Goal: Use online tool/utility: Utilize a website feature to perform a specific function

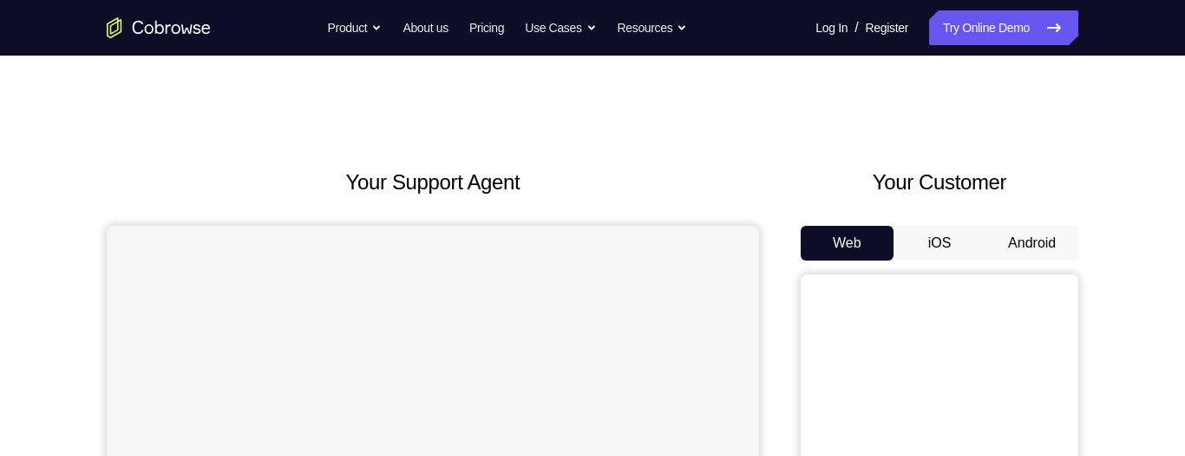
click at [1055, 242] on button "Android" at bounding box center [1032, 243] width 93 height 35
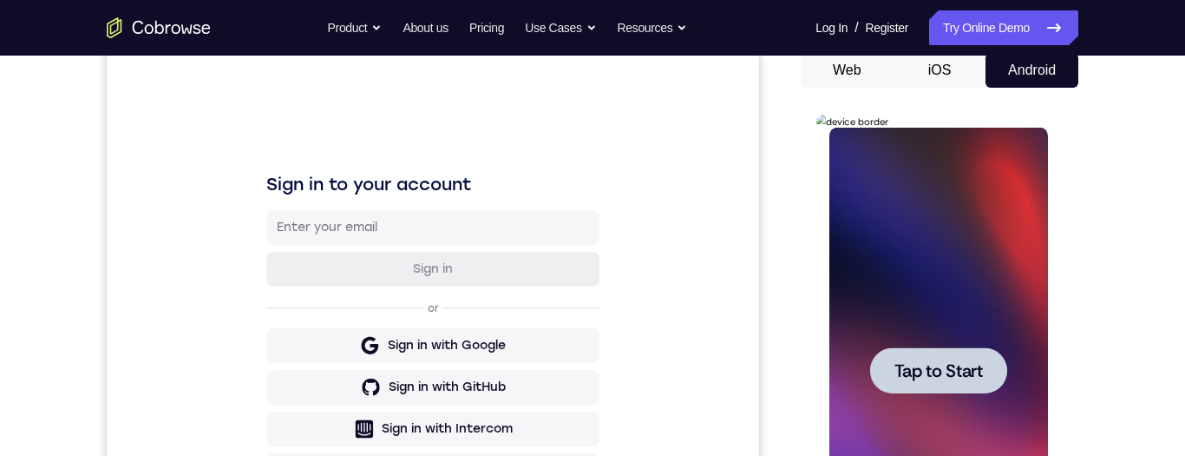
scroll to position [226, 0]
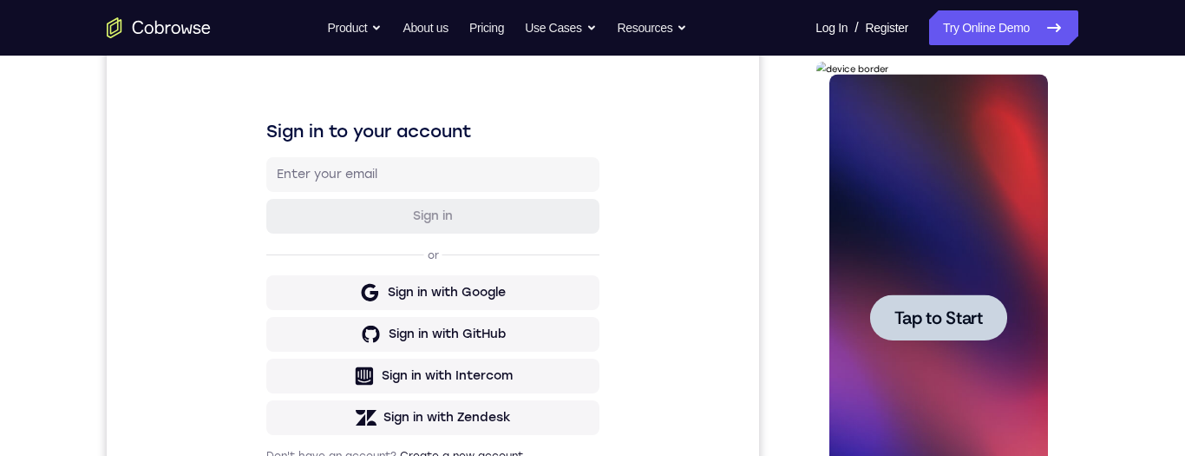
click at [986, 322] on div at bounding box center [937, 317] width 137 height 46
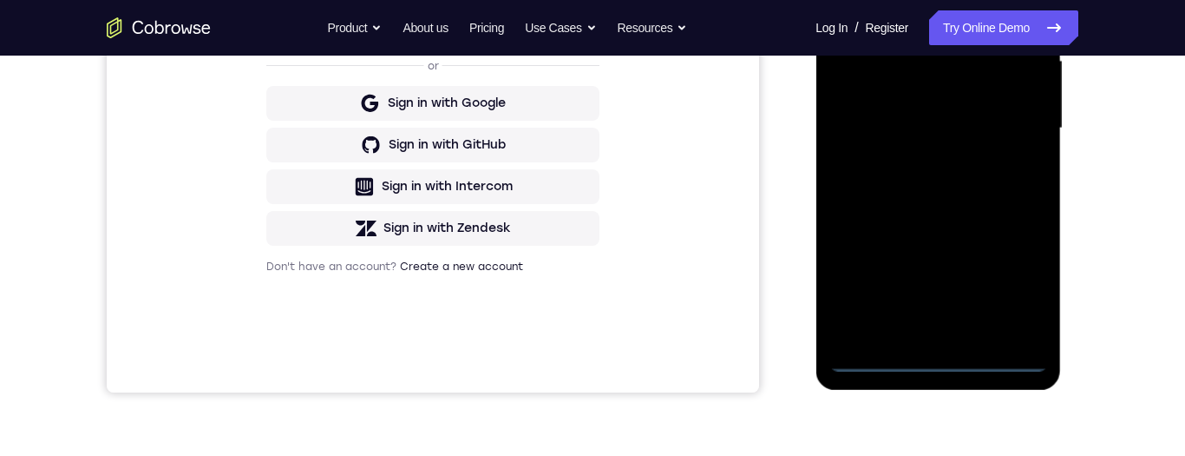
scroll to position [417, 0]
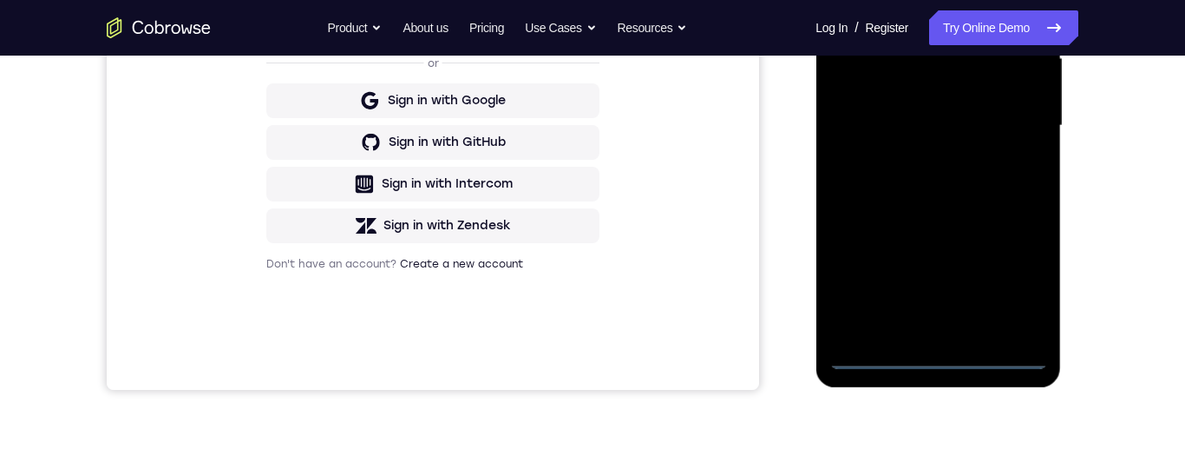
click at [942, 363] on div at bounding box center [938, 126] width 219 height 486
click at [1031, 277] on div at bounding box center [938, 126] width 219 height 486
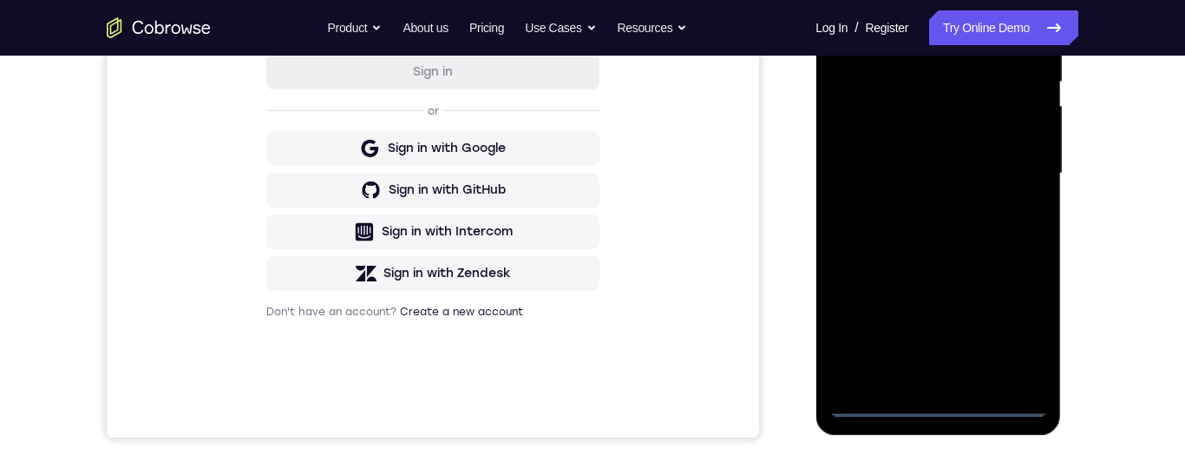
scroll to position [220, 0]
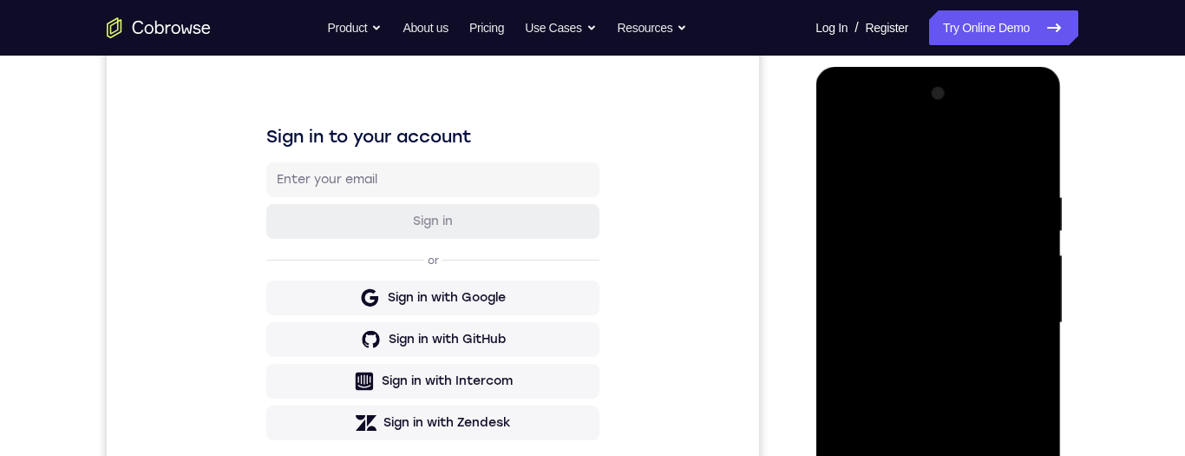
click at [967, 147] on div at bounding box center [938, 323] width 219 height 486
click at [1013, 316] on div at bounding box center [938, 323] width 219 height 486
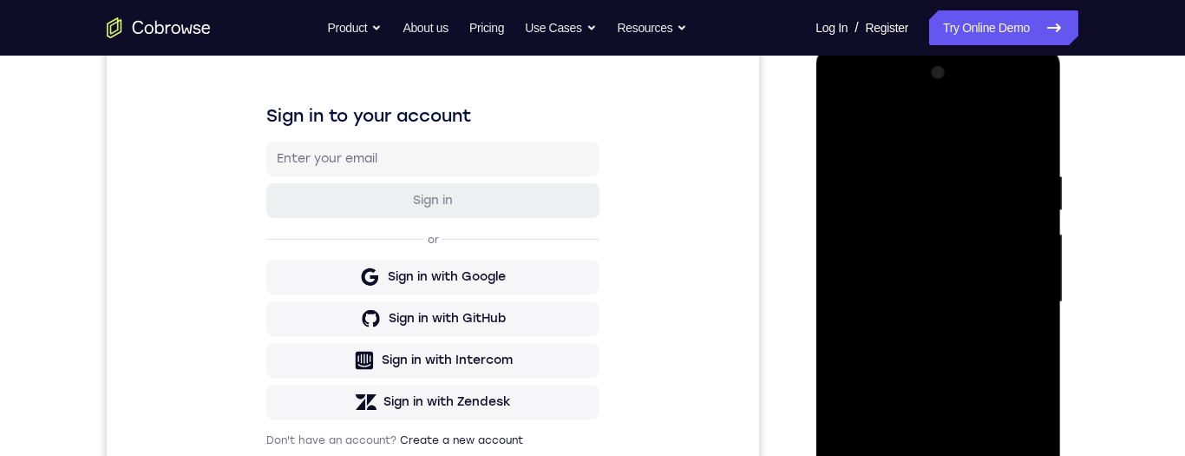
scroll to position [285, 0]
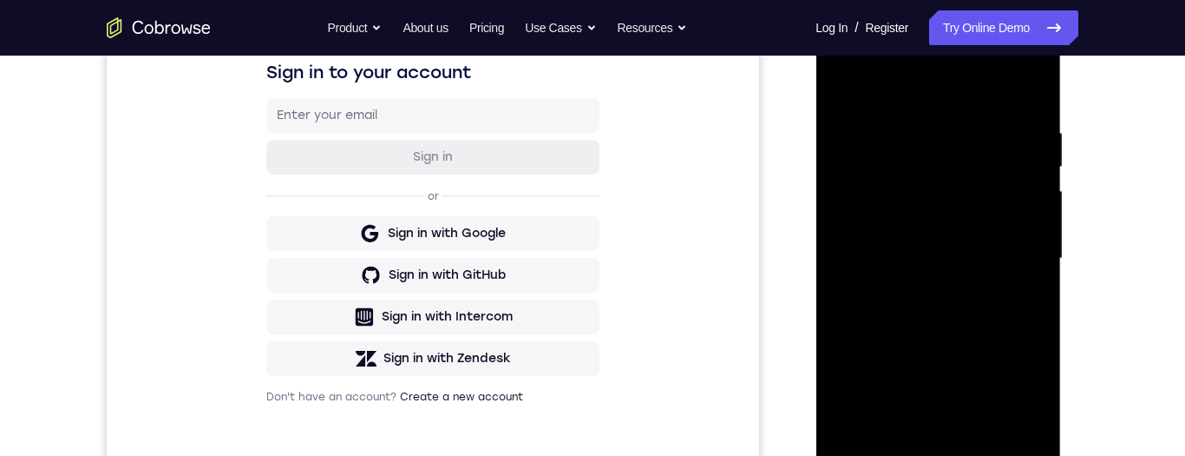
click at [925, 298] on div at bounding box center [938, 259] width 219 height 486
click at [983, 246] on div at bounding box center [938, 259] width 219 height 486
click at [963, 229] on div at bounding box center [938, 259] width 219 height 486
click at [986, 263] on div at bounding box center [938, 259] width 219 height 486
click at [974, 321] on div at bounding box center [938, 259] width 219 height 486
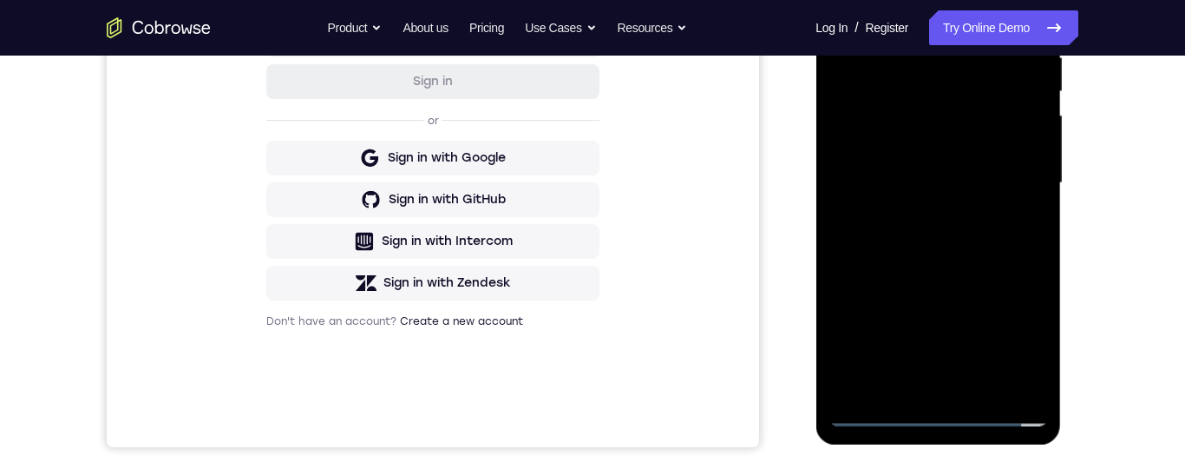
scroll to position [362, 0]
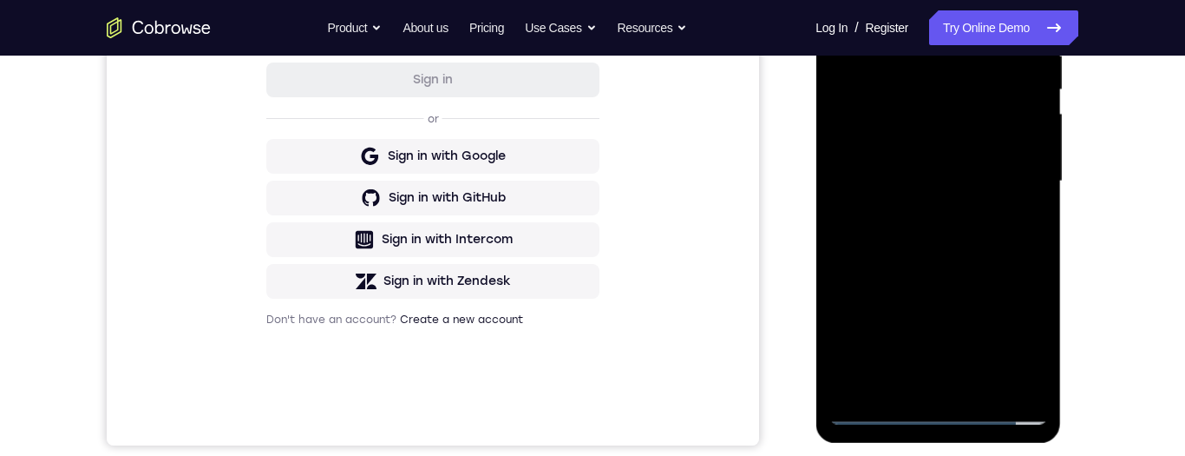
click at [994, 261] on div at bounding box center [938, 181] width 219 height 486
click at [993, 382] on div at bounding box center [938, 181] width 219 height 486
click at [981, 274] on div at bounding box center [938, 181] width 219 height 486
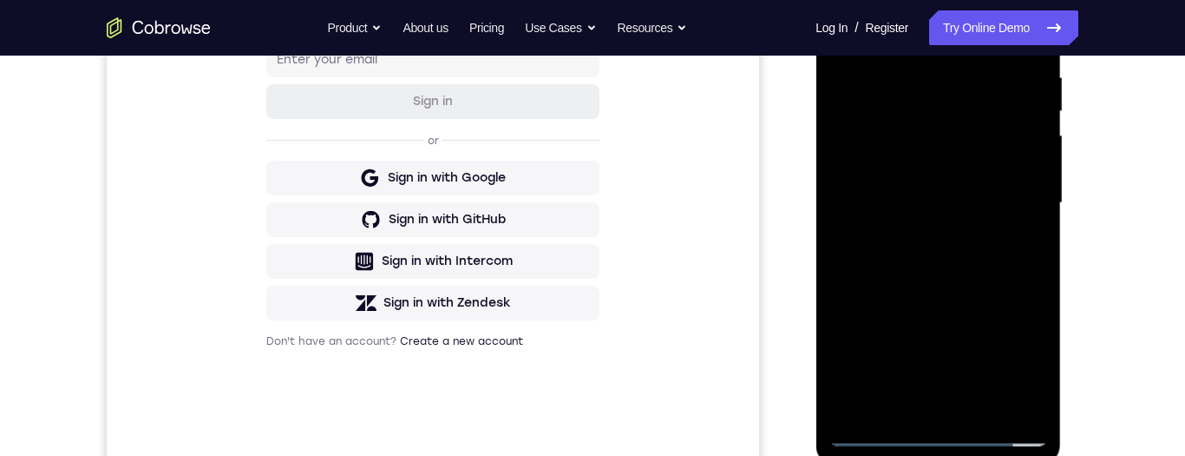
scroll to position [333, 0]
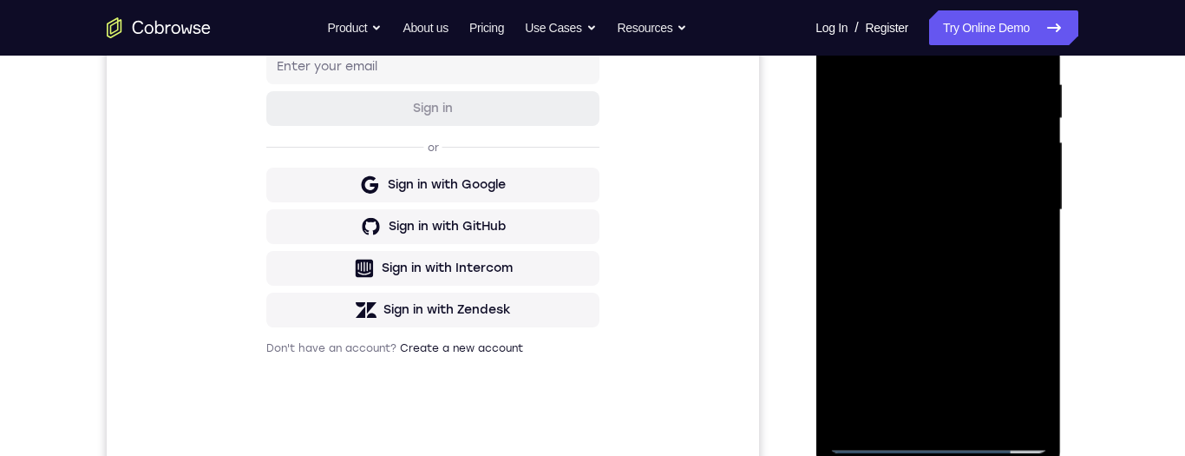
click at [986, 226] on div at bounding box center [938, 210] width 219 height 486
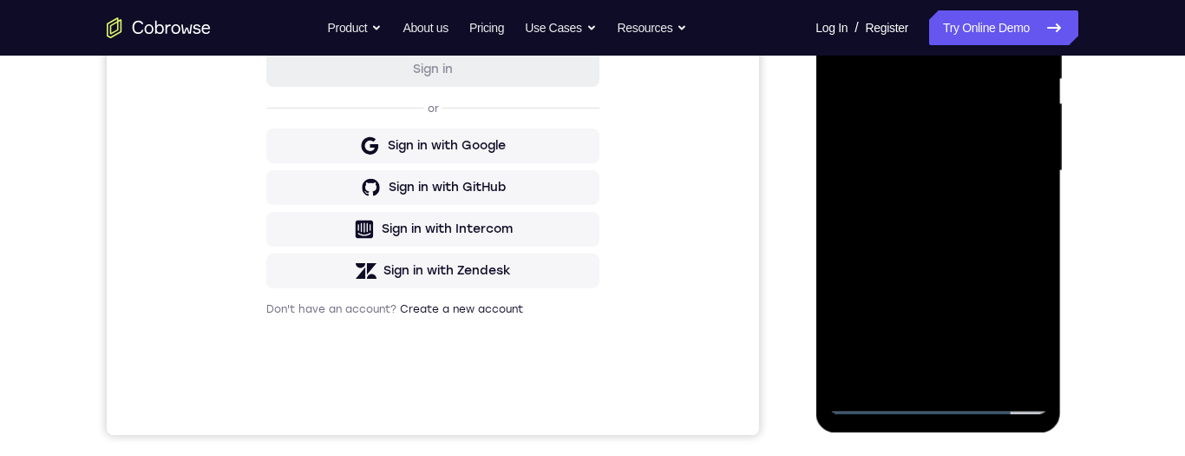
scroll to position [373, 0]
click at [917, 305] on div at bounding box center [938, 170] width 219 height 486
click at [947, 305] on div at bounding box center [938, 170] width 219 height 486
click at [899, 373] on div at bounding box center [938, 170] width 219 height 486
click at [983, 268] on div at bounding box center [938, 170] width 219 height 486
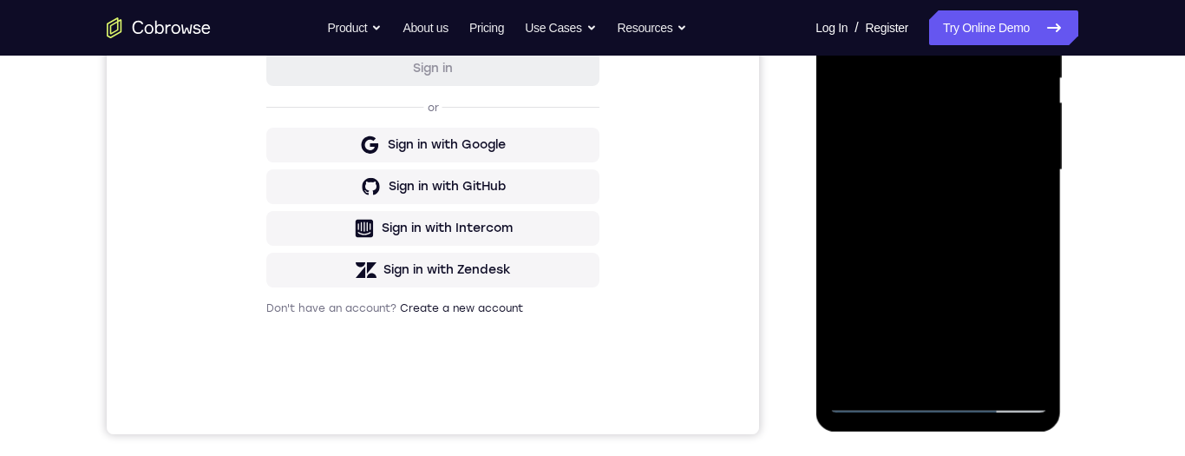
click at [922, 320] on div at bounding box center [938, 170] width 219 height 486
click at [921, 319] on div at bounding box center [938, 170] width 219 height 486
click at [1018, 200] on div at bounding box center [938, 170] width 219 height 486
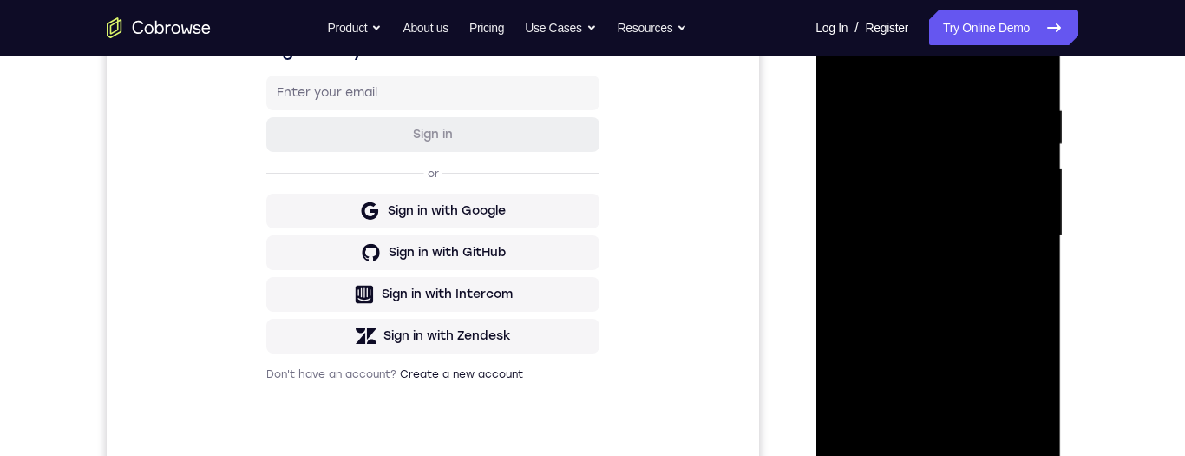
click at [967, 156] on div at bounding box center [938, 236] width 219 height 486
click at [1014, 311] on div at bounding box center [938, 236] width 219 height 486
click at [1026, 276] on div at bounding box center [938, 236] width 219 height 486
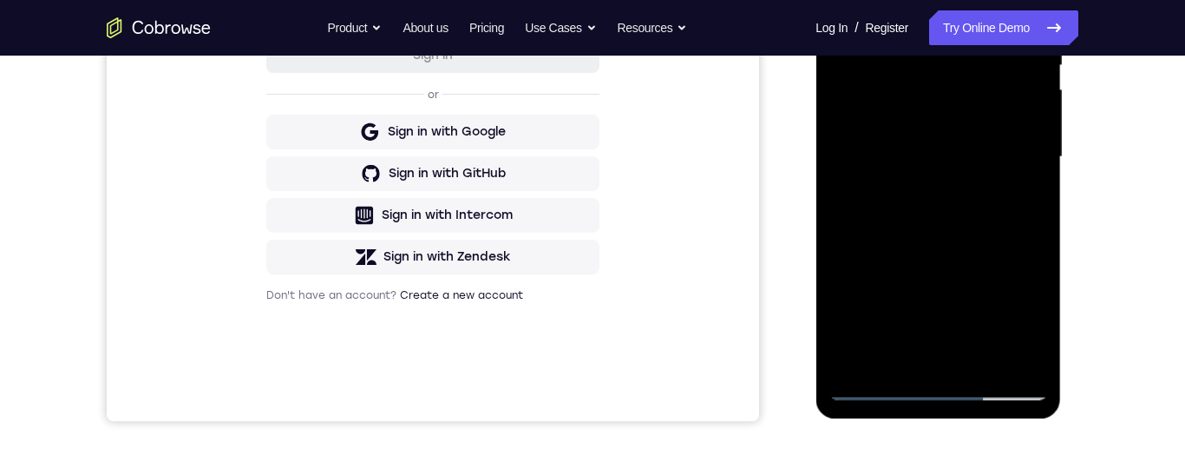
click at [875, 385] on div at bounding box center [938, 157] width 219 height 486
click at [880, 390] on div at bounding box center [938, 157] width 219 height 486
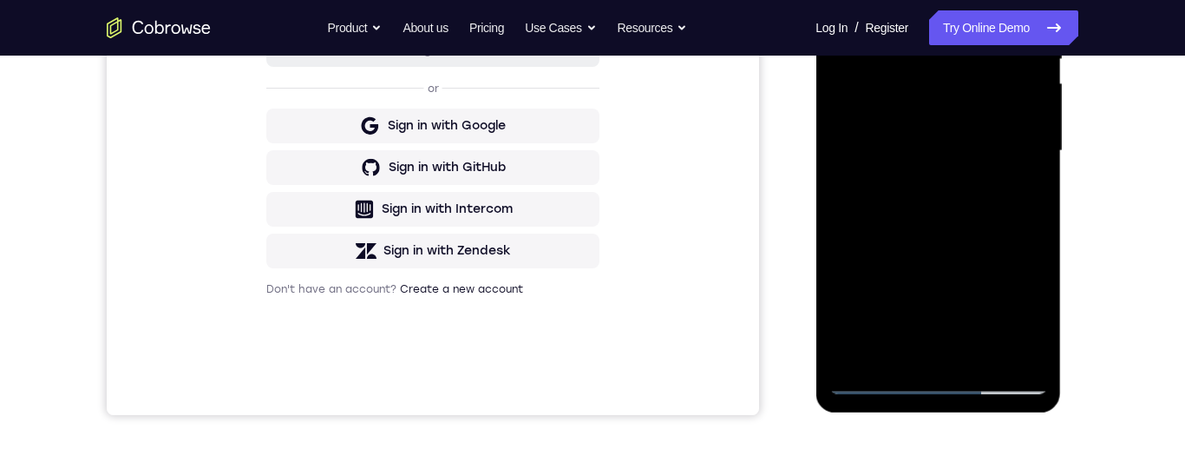
click at [880, 378] on div at bounding box center [938, 151] width 219 height 486
click at [986, 237] on div at bounding box center [938, 151] width 219 height 486
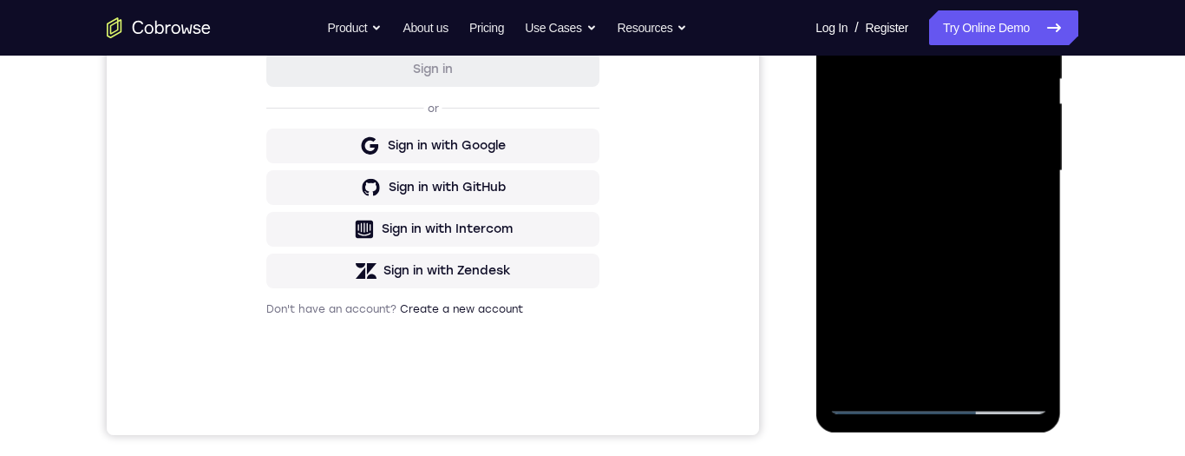
click at [884, 138] on div at bounding box center [938, 171] width 219 height 486
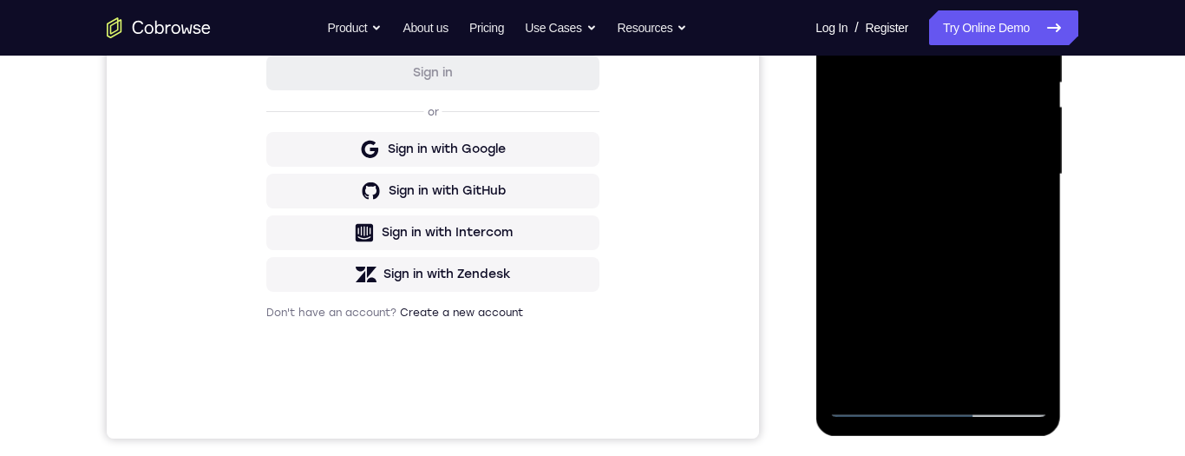
click at [871, 139] on div at bounding box center [938, 174] width 219 height 486
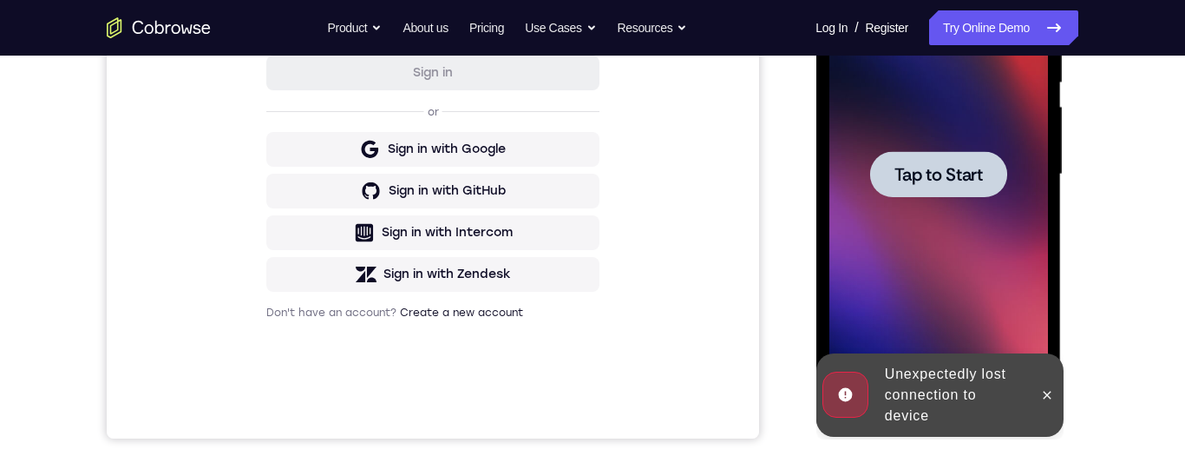
click at [1108, 179] on div "Your Support Agent Your Customer Web iOS Android Next Steps We’d be happy to gi…" at bounding box center [592, 259] width 1111 height 1144
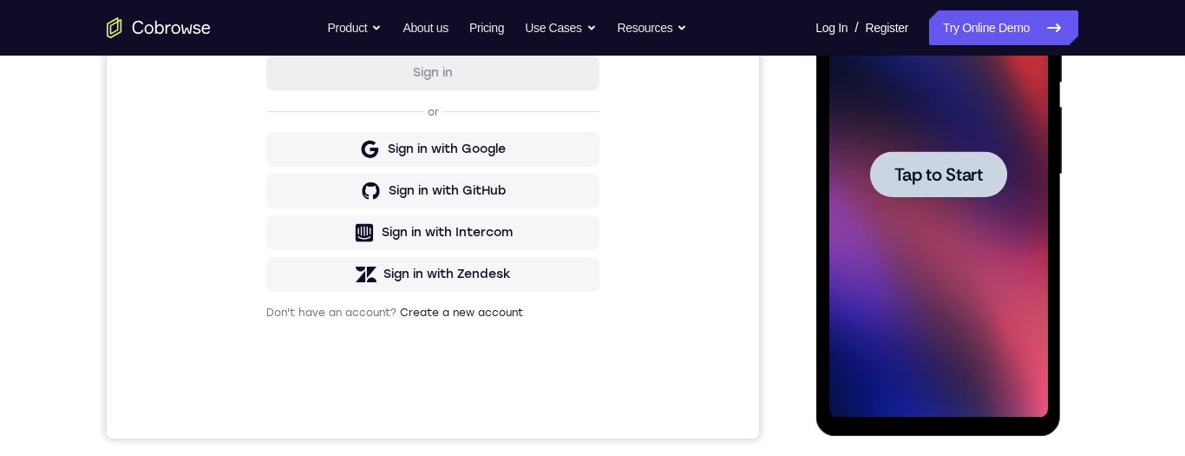
click at [985, 174] on div at bounding box center [937, 174] width 137 height 46
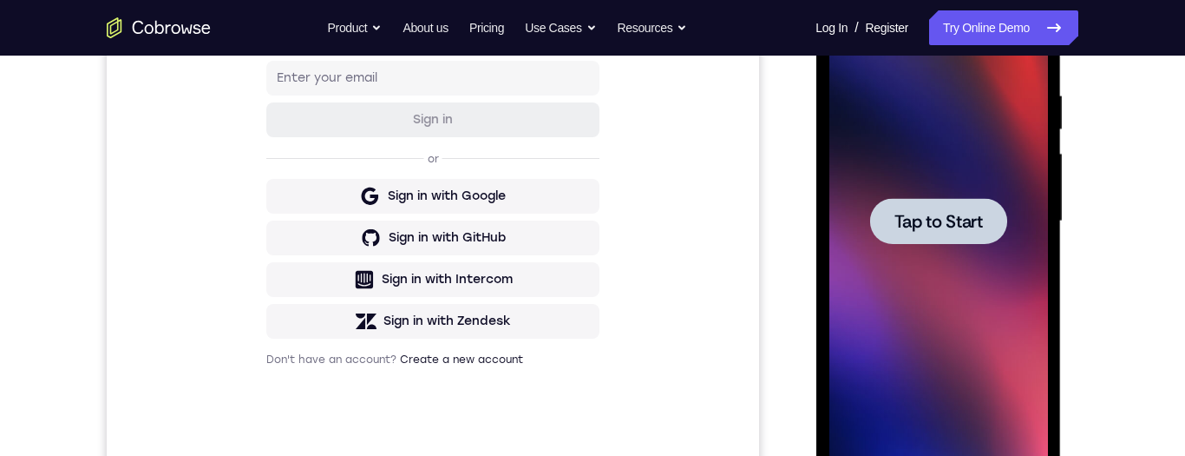
scroll to position [265, 0]
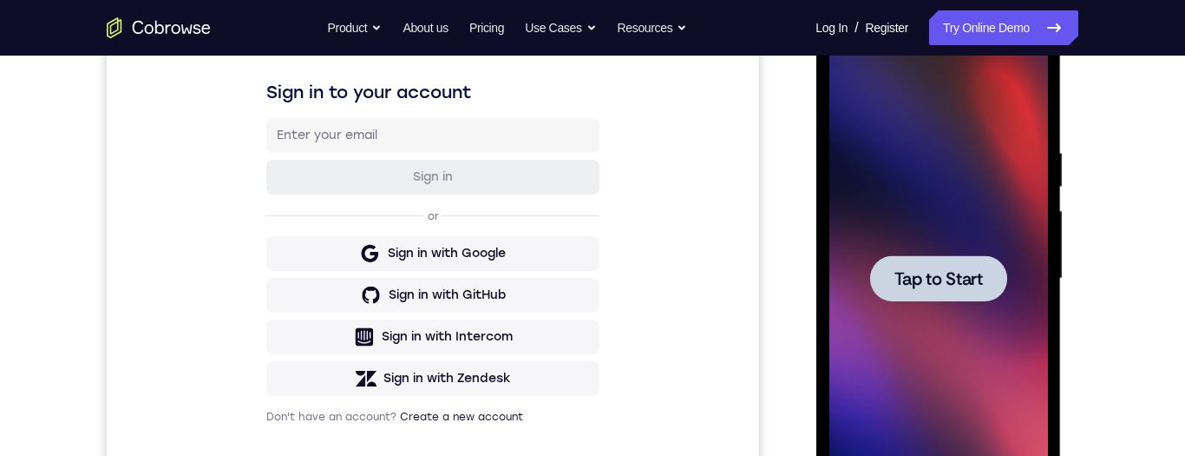
click at [981, 279] on span "Tap to Start" at bounding box center [938, 278] width 88 height 17
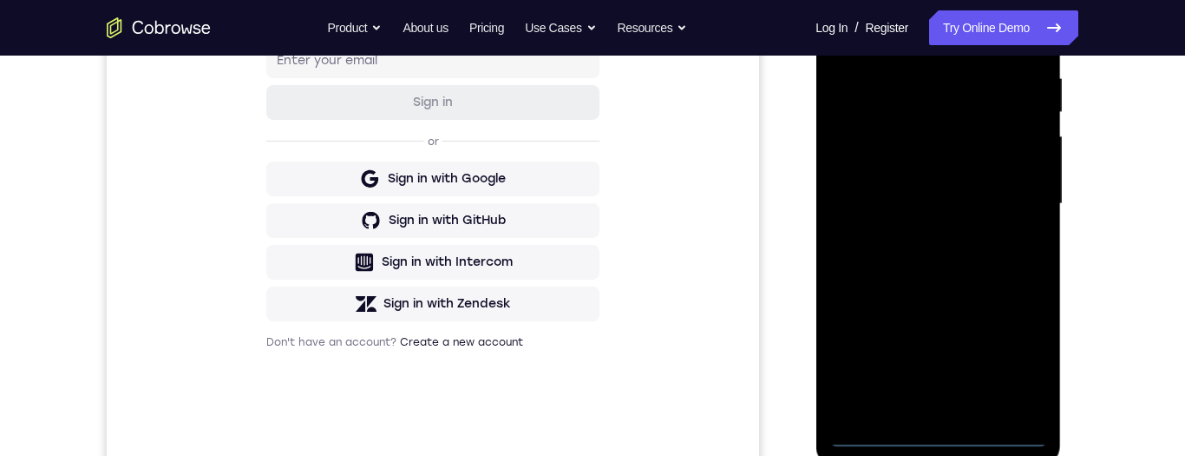
scroll to position [384, 0]
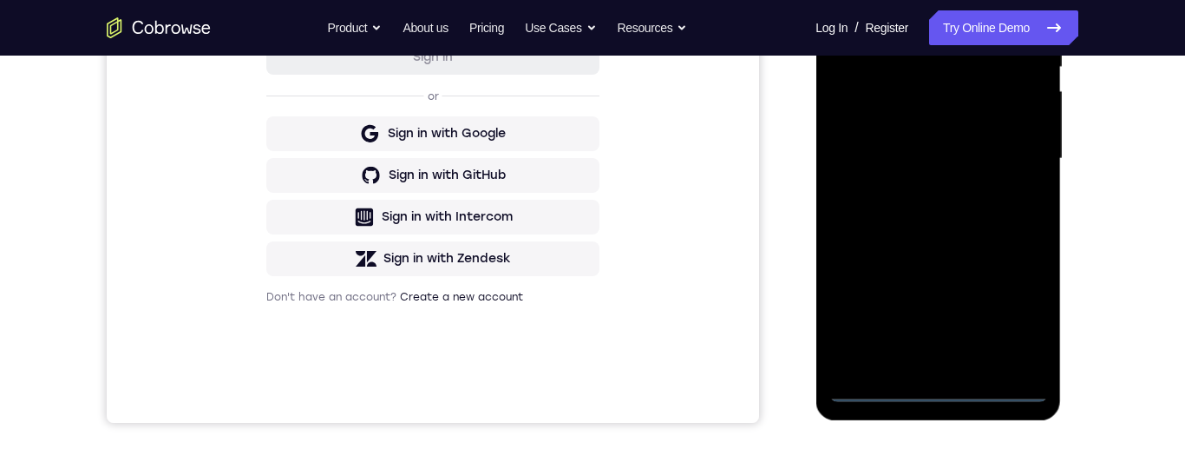
click at [950, 390] on div at bounding box center [938, 159] width 219 height 486
click at [1021, 322] on div at bounding box center [938, 159] width 219 height 486
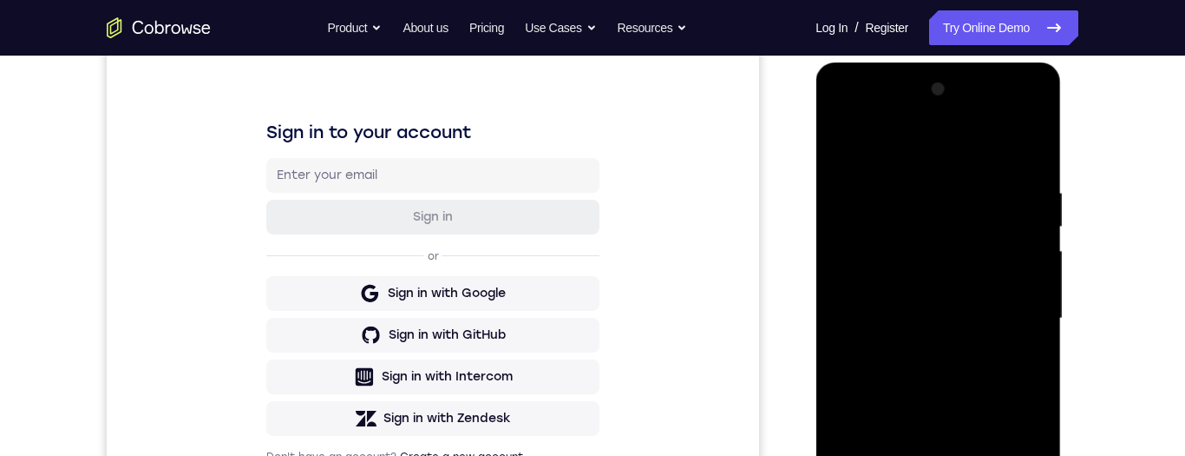
click at [973, 152] on div at bounding box center [938, 318] width 219 height 486
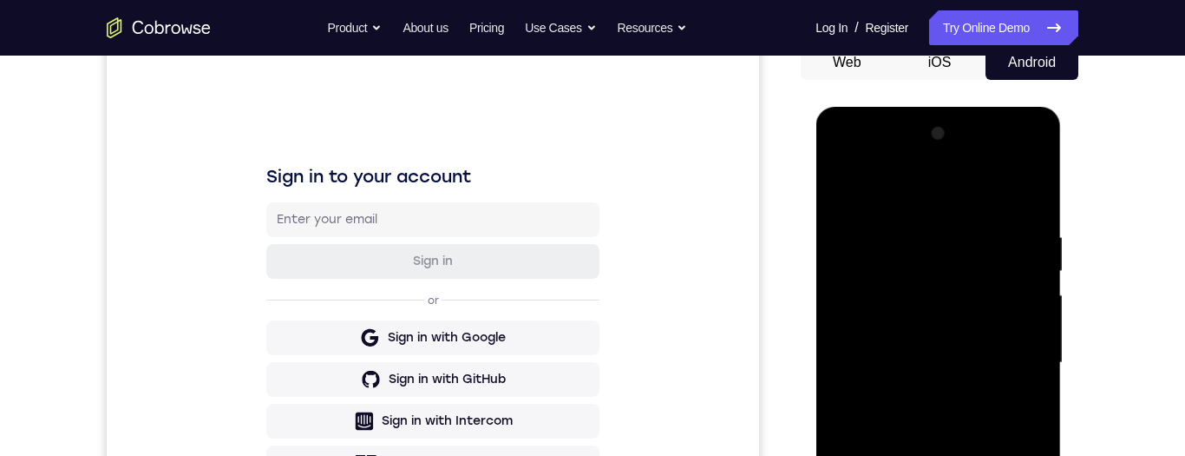
scroll to position [281, 0]
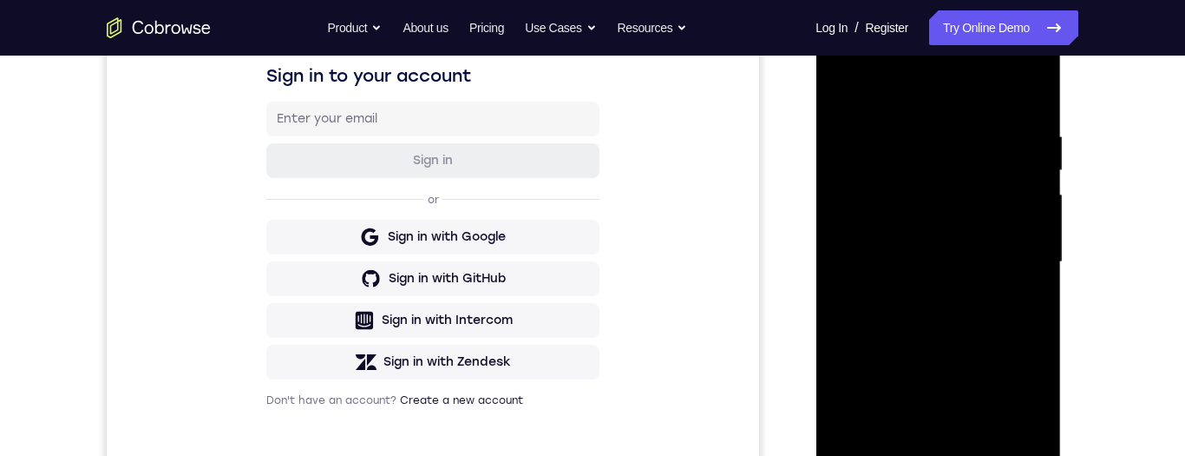
click at [1032, 254] on div at bounding box center [938, 262] width 219 height 486
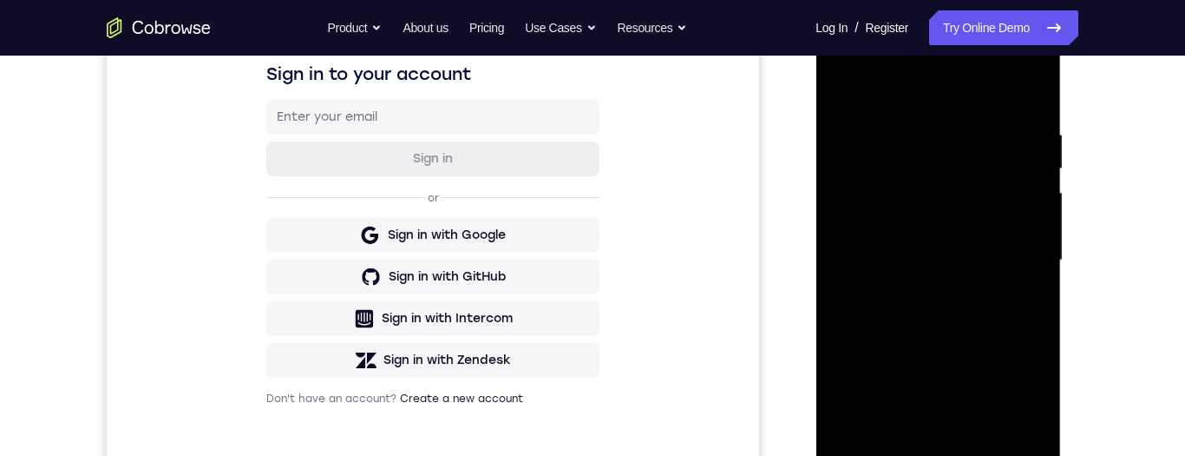
click at [925, 298] on div at bounding box center [938, 260] width 219 height 486
click at [956, 241] on div at bounding box center [938, 260] width 219 height 486
click at [966, 219] on div at bounding box center [938, 260] width 219 height 486
click at [992, 265] on div at bounding box center [938, 260] width 219 height 486
click at [979, 335] on div at bounding box center [938, 260] width 219 height 486
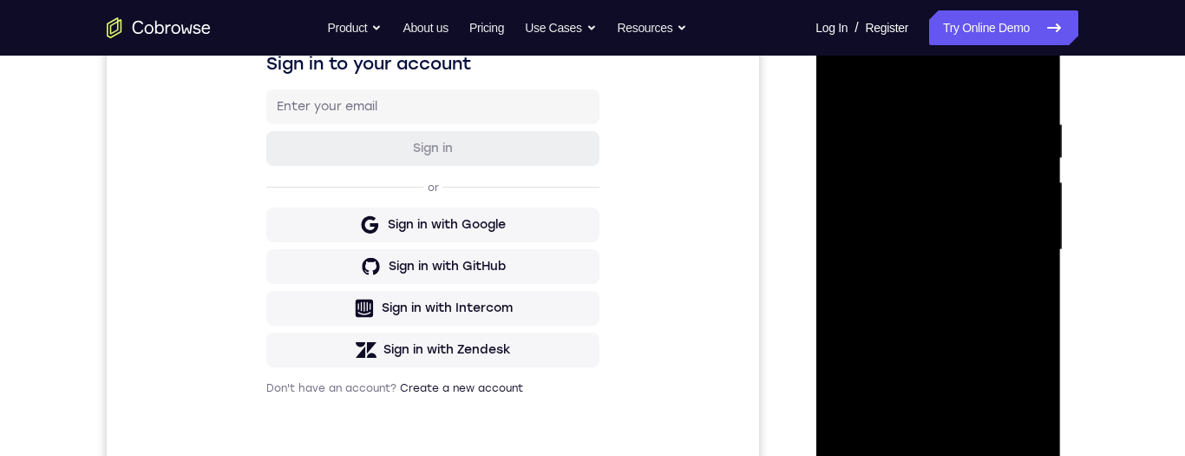
scroll to position [317, 0]
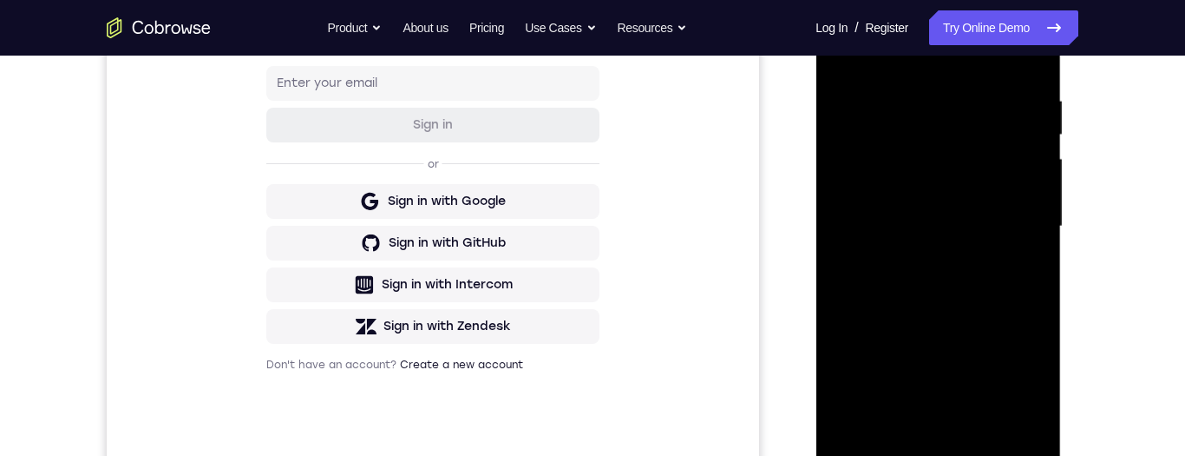
click at [982, 427] on div at bounding box center [938, 227] width 219 height 486
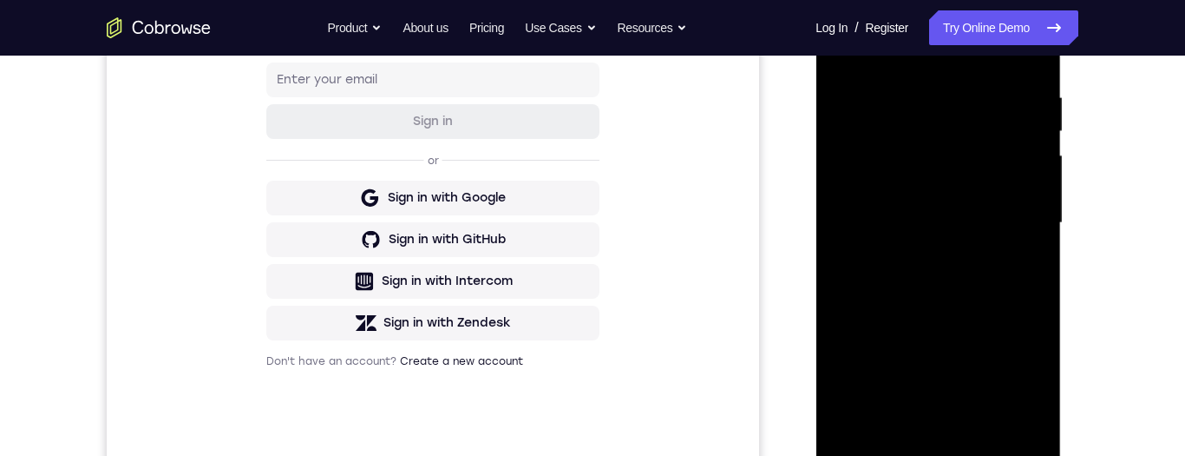
click at [987, 315] on div at bounding box center [938, 223] width 219 height 486
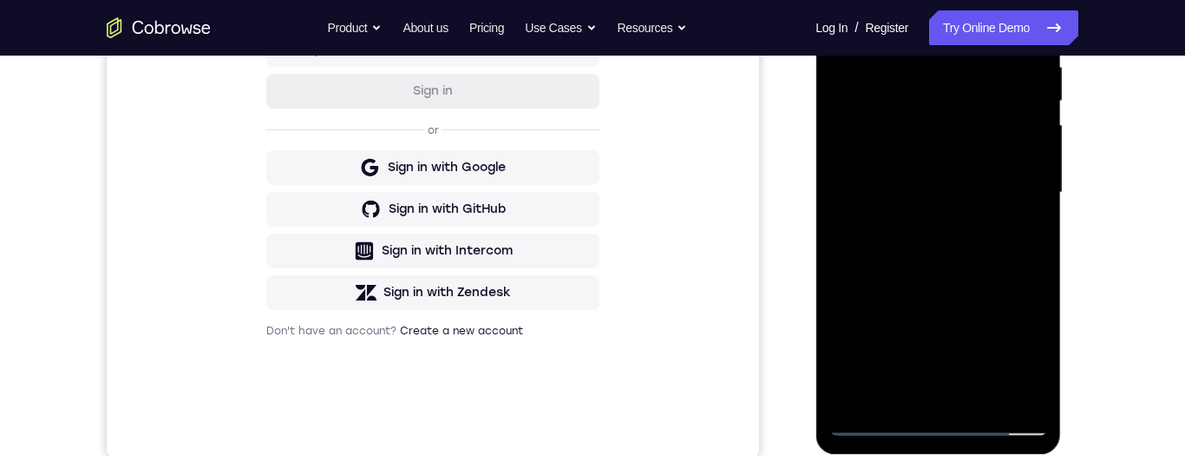
click at [981, 156] on div at bounding box center [938, 193] width 219 height 486
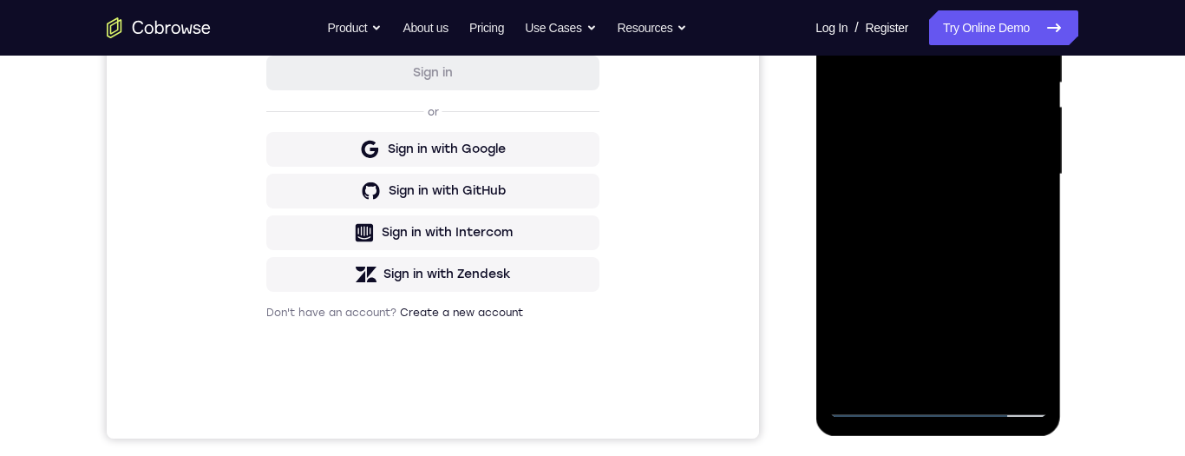
scroll to position [423, 0]
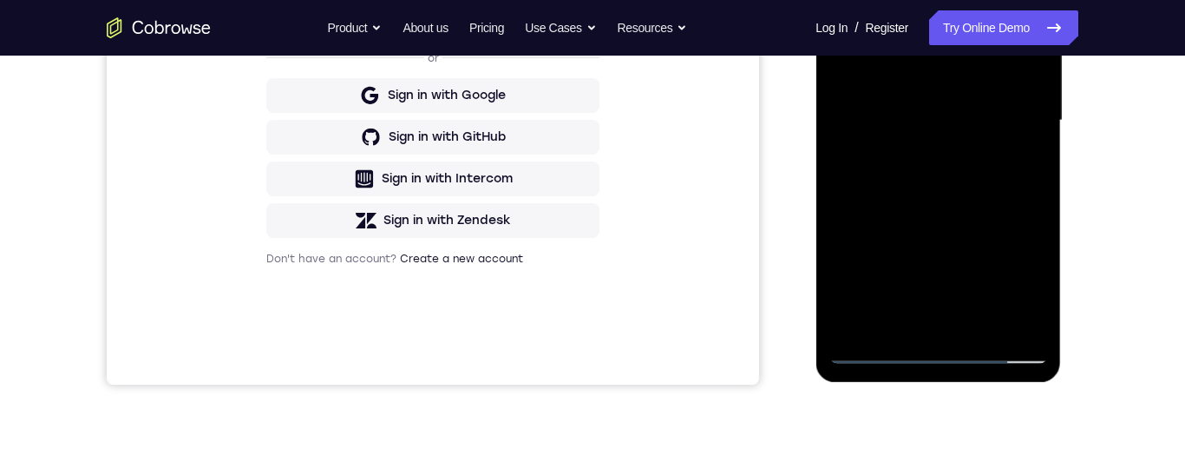
click at [934, 311] on div at bounding box center [938, 121] width 219 height 486
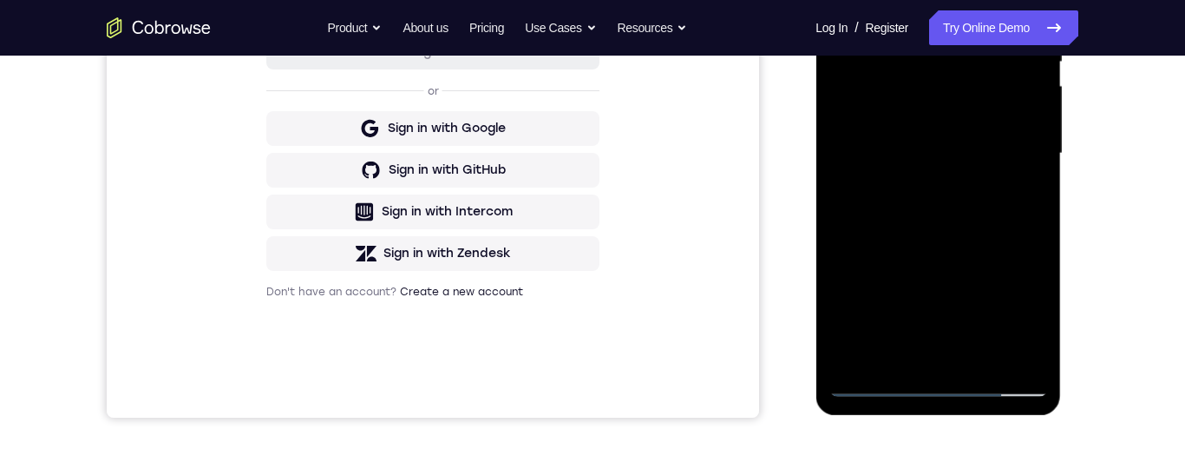
click at [1031, 200] on div at bounding box center [938, 154] width 219 height 486
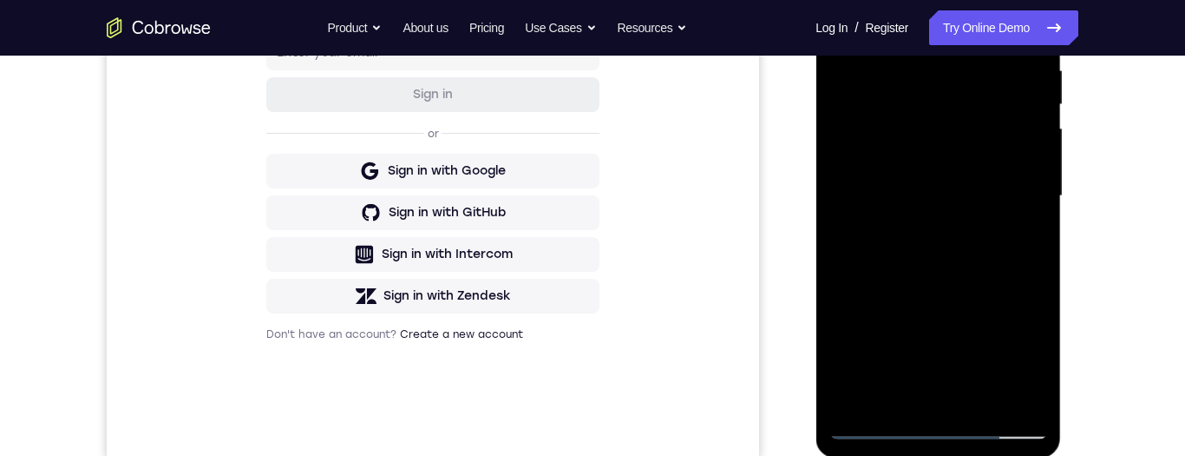
click at [885, 119] on div at bounding box center [938, 196] width 219 height 486
click at [927, 272] on div at bounding box center [938, 196] width 219 height 486
click at [908, 400] on div at bounding box center [938, 196] width 219 height 486
click at [925, 122] on div at bounding box center [938, 196] width 219 height 486
click at [931, 279] on div at bounding box center [938, 196] width 219 height 486
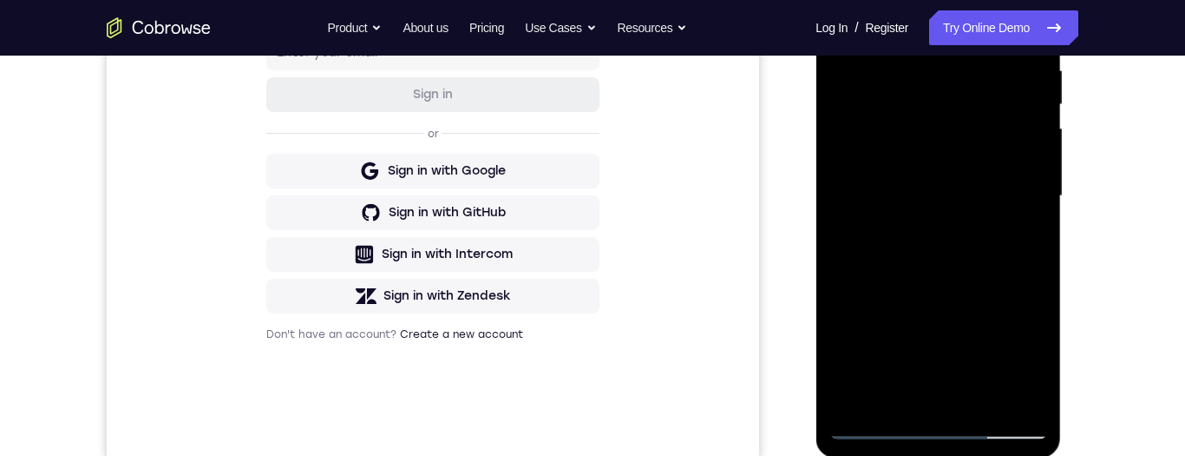
click at [920, 269] on div at bounding box center [938, 196] width 219 height 486
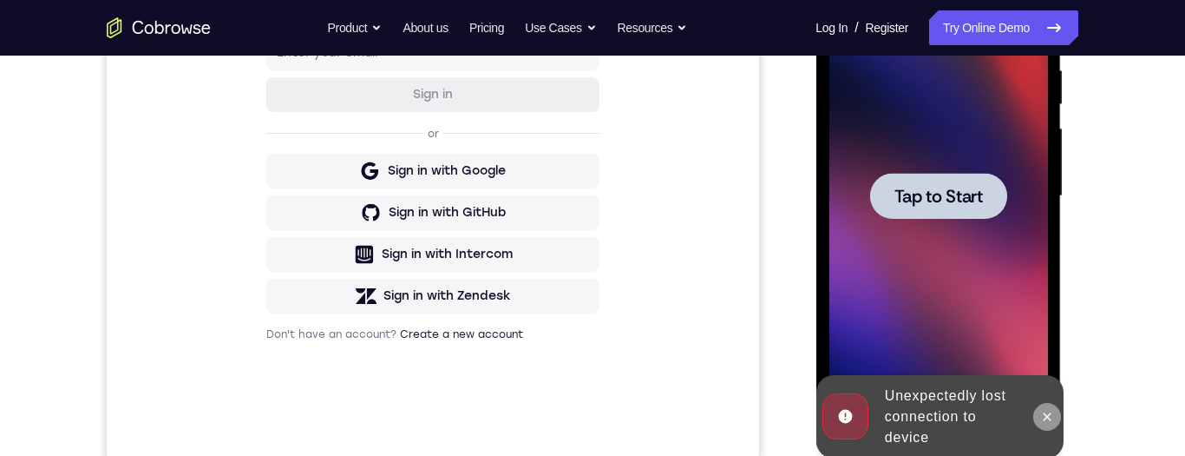
click at [1047, 416] on icon at bounding box center [1046, 417] width 14 height 14
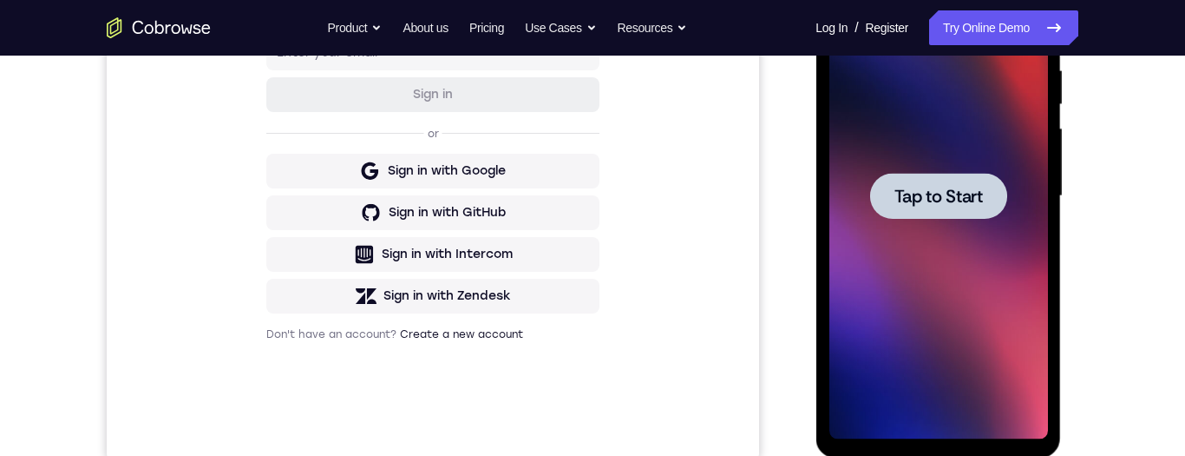
click at [984, 206] on div at bounding box center [937, 196] width 137 height 46
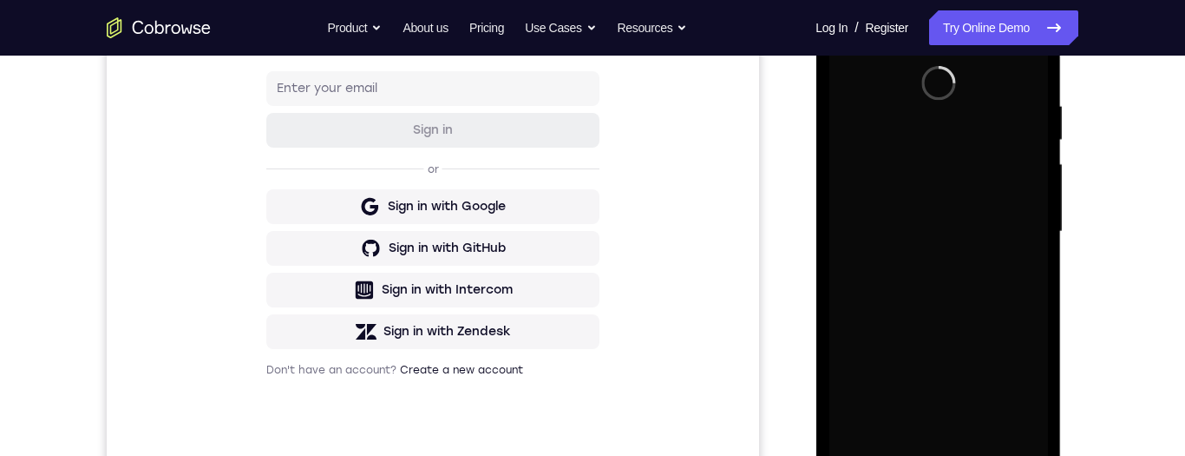
scroll to position [393, 0]
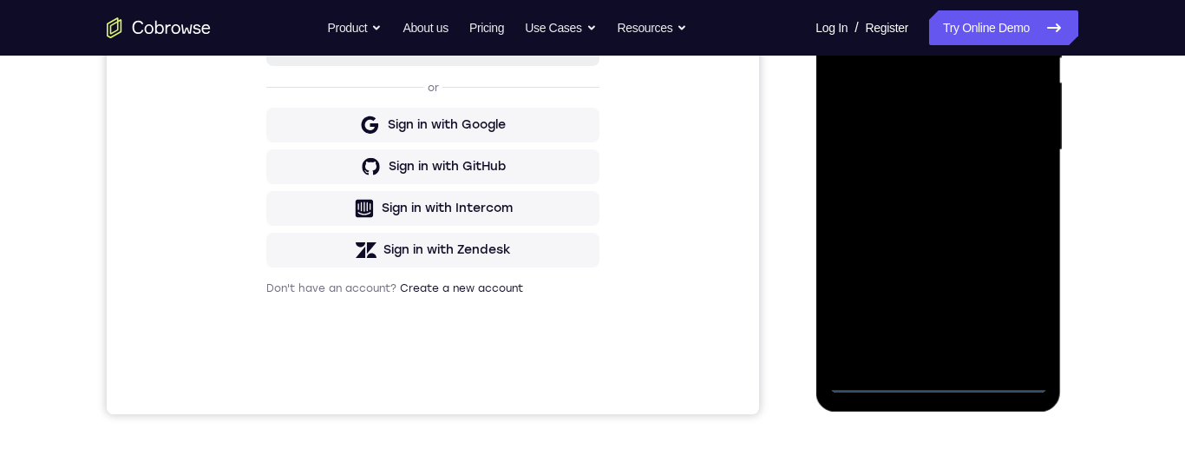
click at [941, 391] on div at bounding box center [938, 150] width 219 height 486
click at [1021, 301] on div at bounding box center [938, 150] width 219 height 486
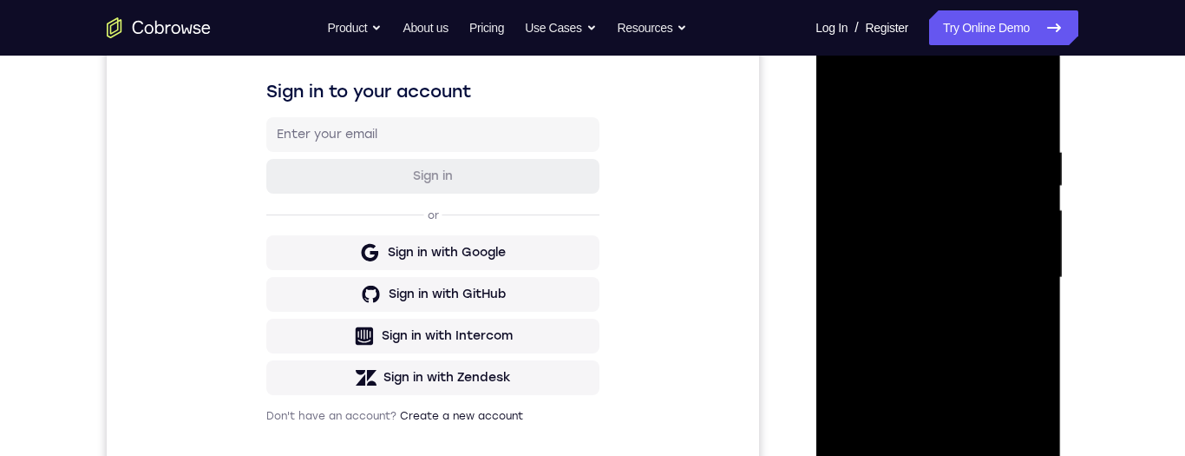
click at [946, 116] on div at bounding box center [938, 278] width 219 height 486
click at [1022, 262] on div at bounding box center [938, 278] width 219 height 486
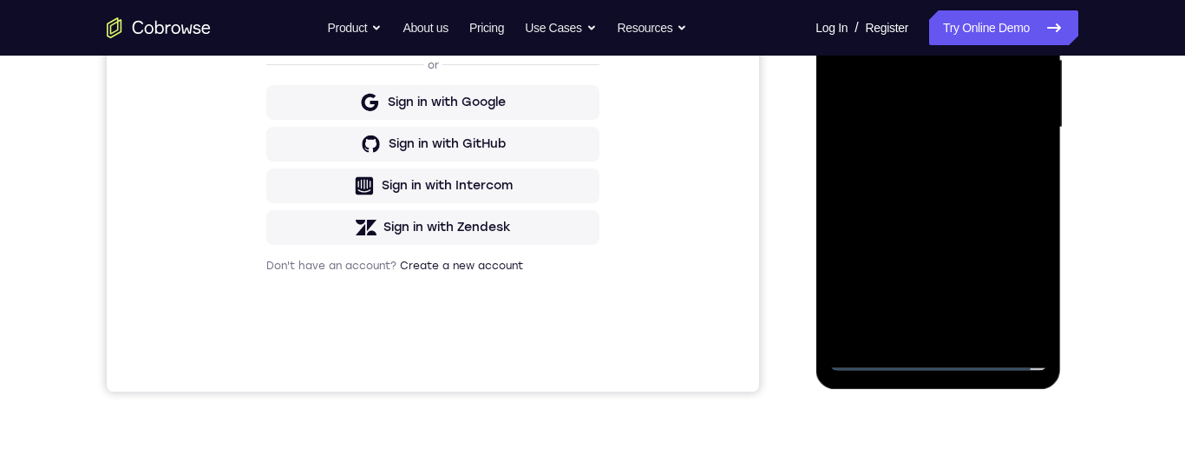
click at [934, 331] on div at bounding box center [938, 128] width 219 height 486
click at [973, 101] on div at bounding box center [938, 128] width 219 height 486
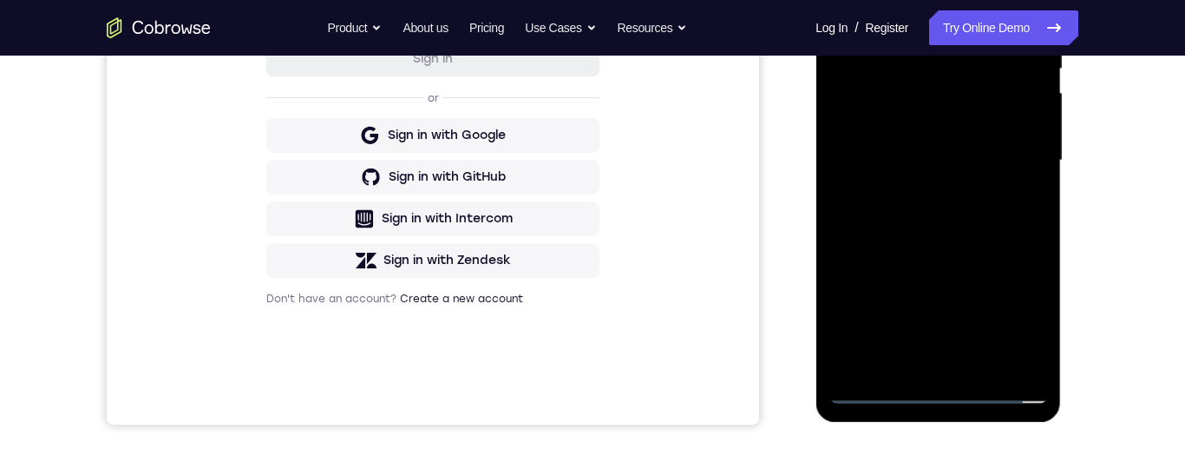
click at [971, 110] on div at bounding box center [938, 161] width 219 height 486
click at [973, 161] on div at bounding box center [938, 161] width 219 height 486
click at [983, 220] on div at bounding box center [938, 161] width 219 height 486
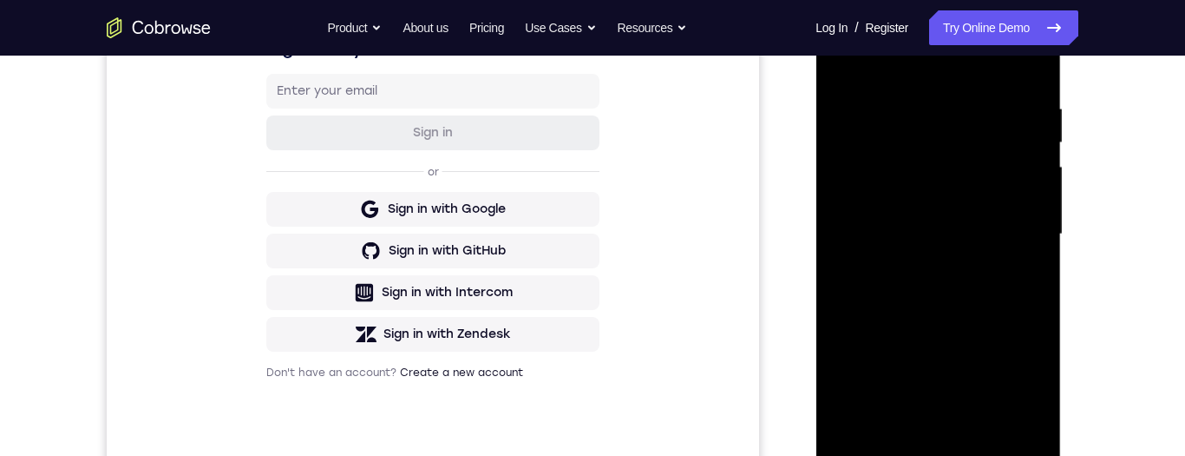
scroll to position [314, 0]
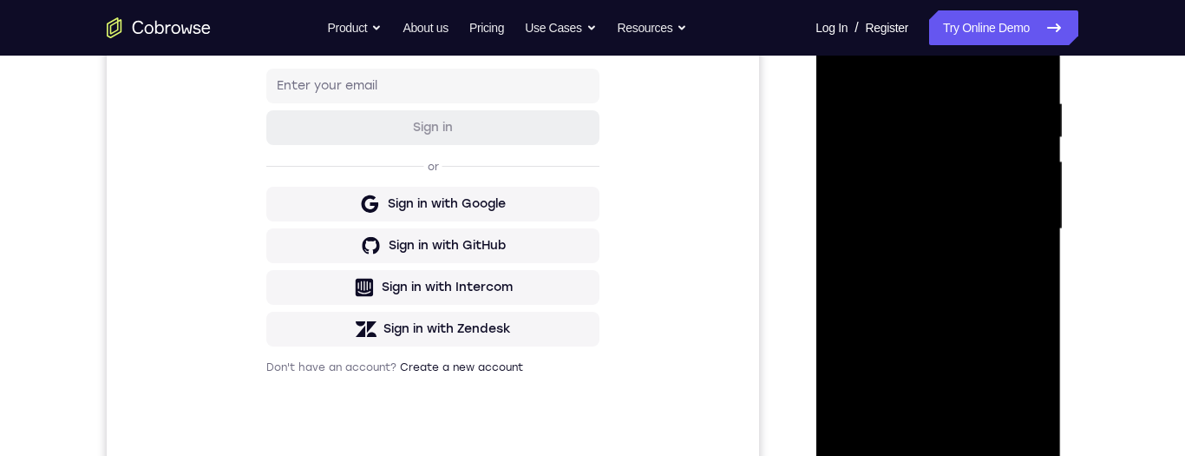
click at [995, 306] on div at bounding box center [938, 229] width 219 height 486
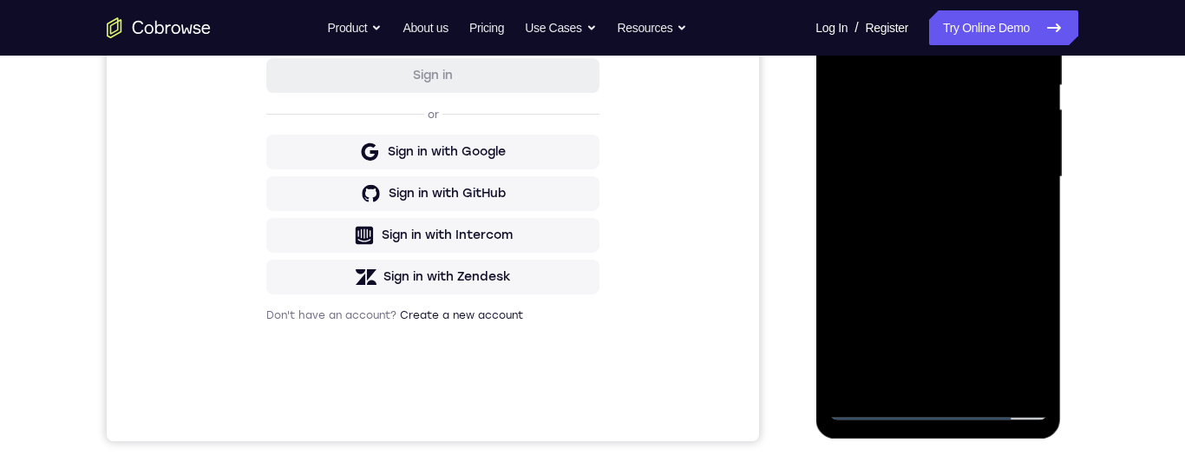
click at [992, 376] on div at bounding box center [938, 177] width 219 height 486
click at [989, 263] on div at bounding box center [938, 177] width 219 height 486
click at [1003, 192] on div at bounding box center [938, 177] width 219 height 486
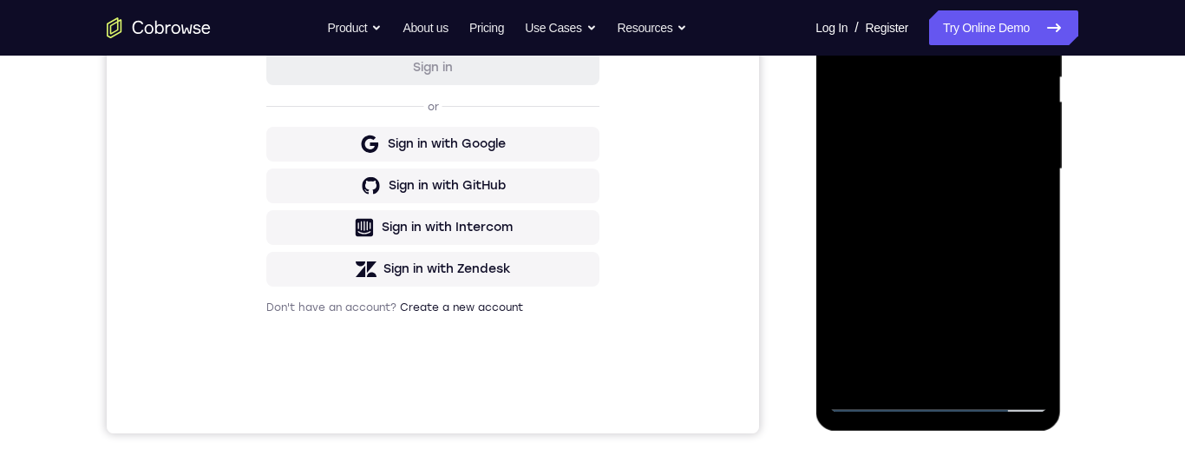
scroll to position [376, 0]
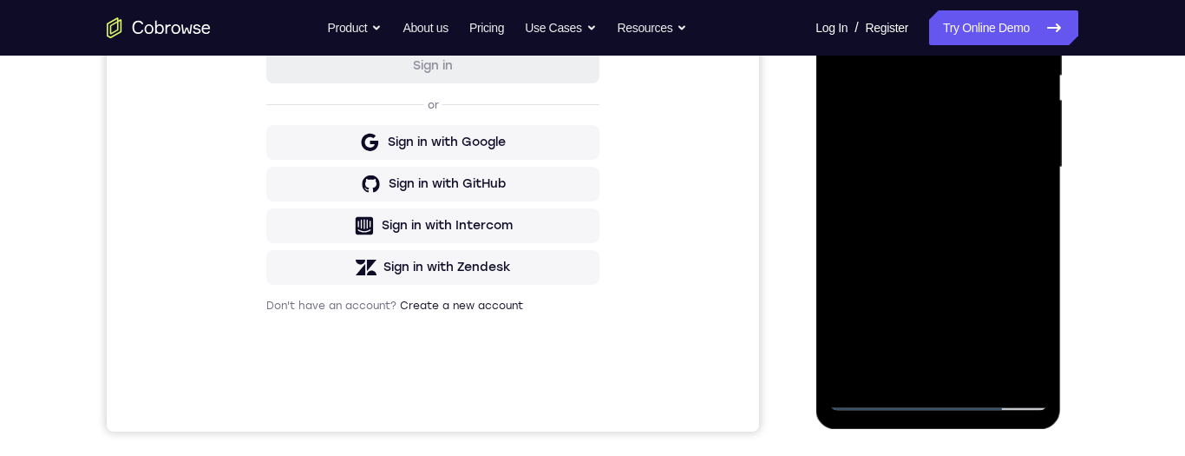
click at [908, 360] on div at bounding box center [938, 168] width 219 height 486
click at [1039, 333] on div at bounding box center [938, 168] width 219 height 486
click at [1025, 208] on div at bounding box center [938, 168] width 219 height 486
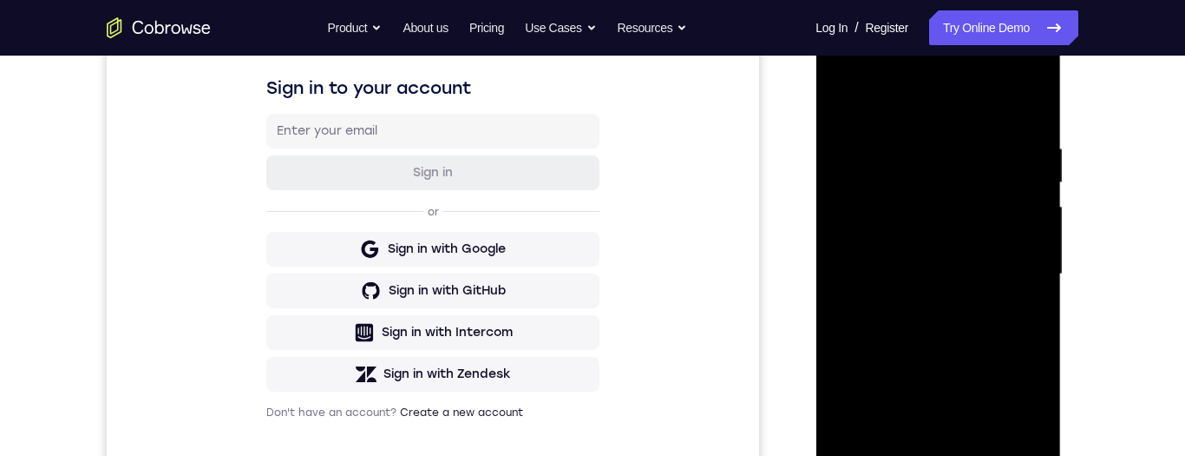
scroll to position [246, 0]
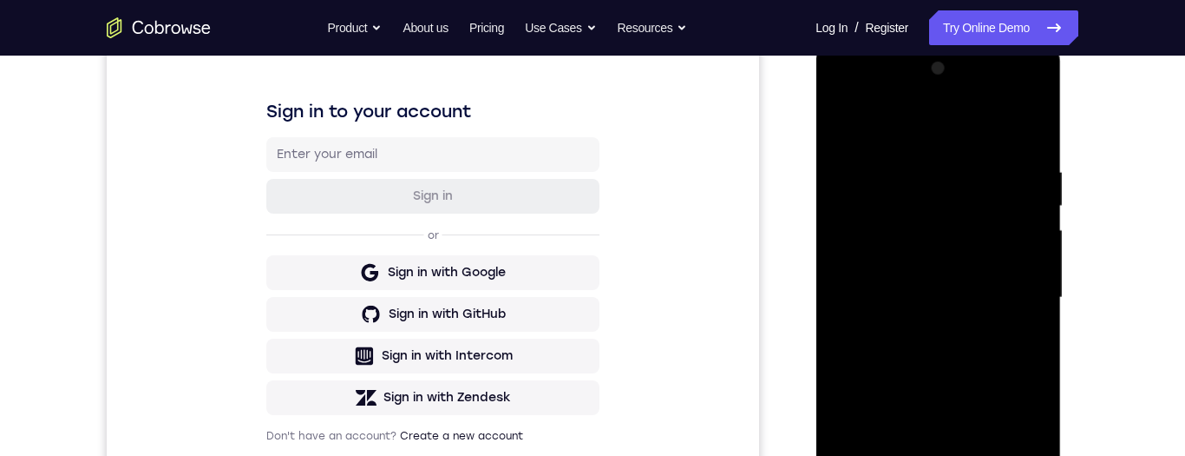
click at [914, 151] on div at bounding box center [938, 298] width 219 height 486
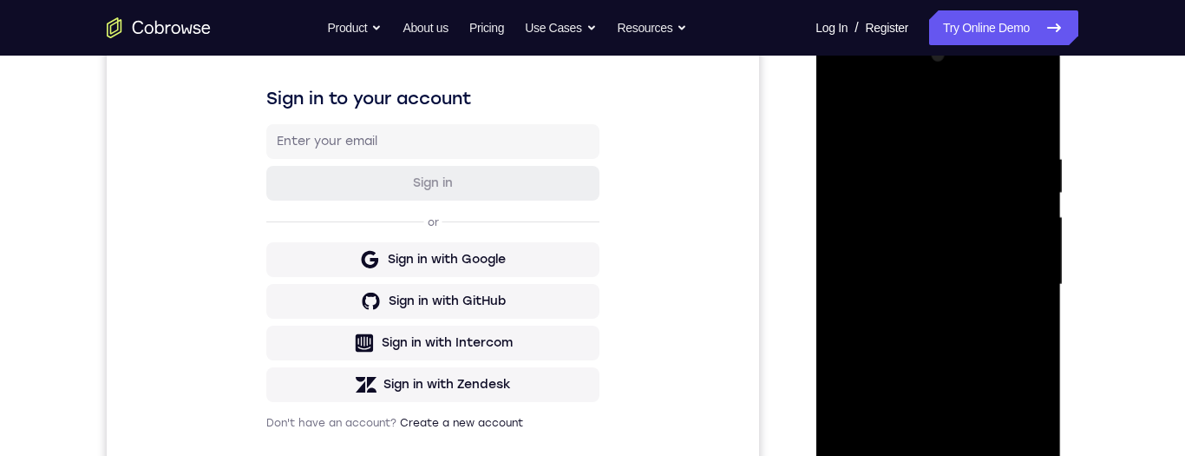
scroll to position [252, 0]
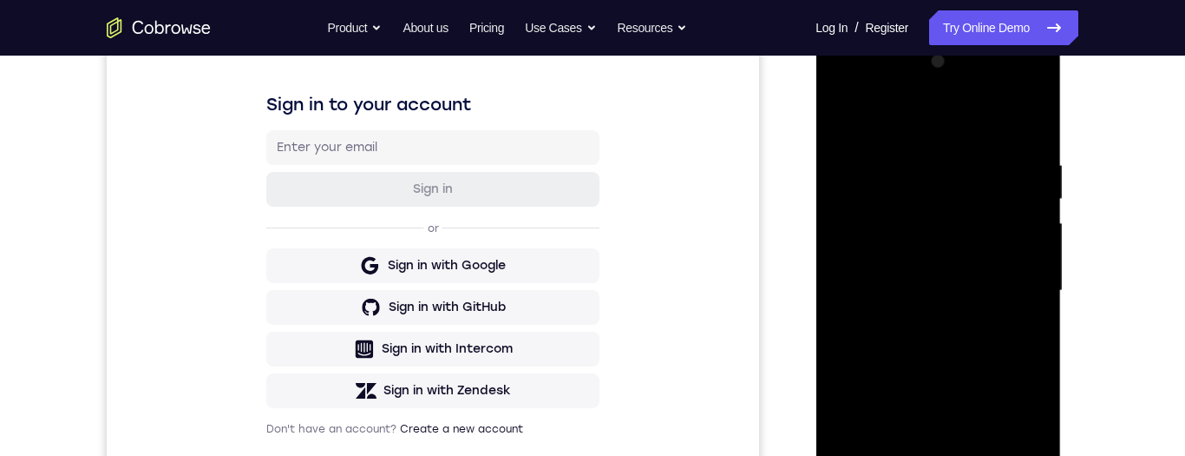
click at [1033, 121] on div at bounding box center [938, 291] width 219 height 486
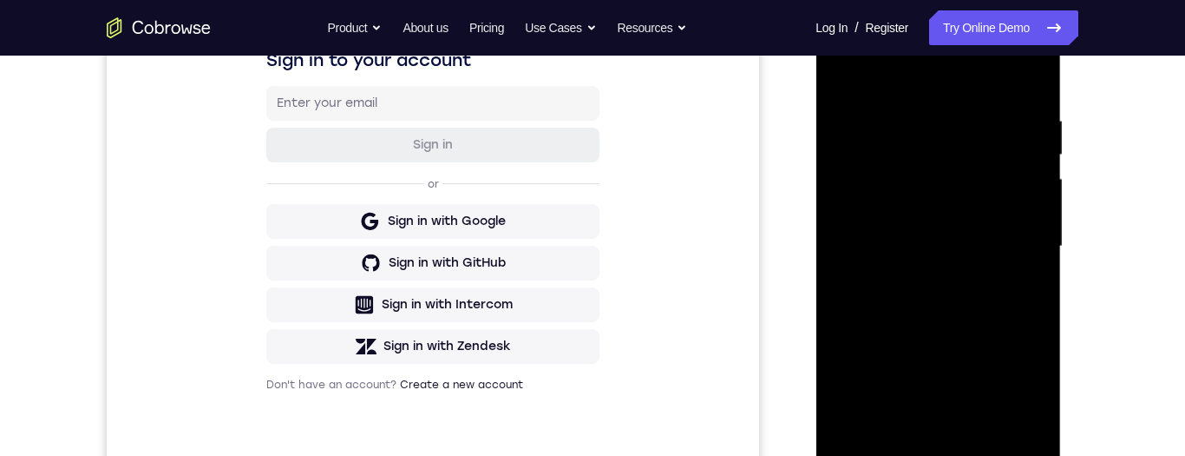
scroll to position [429, 0]
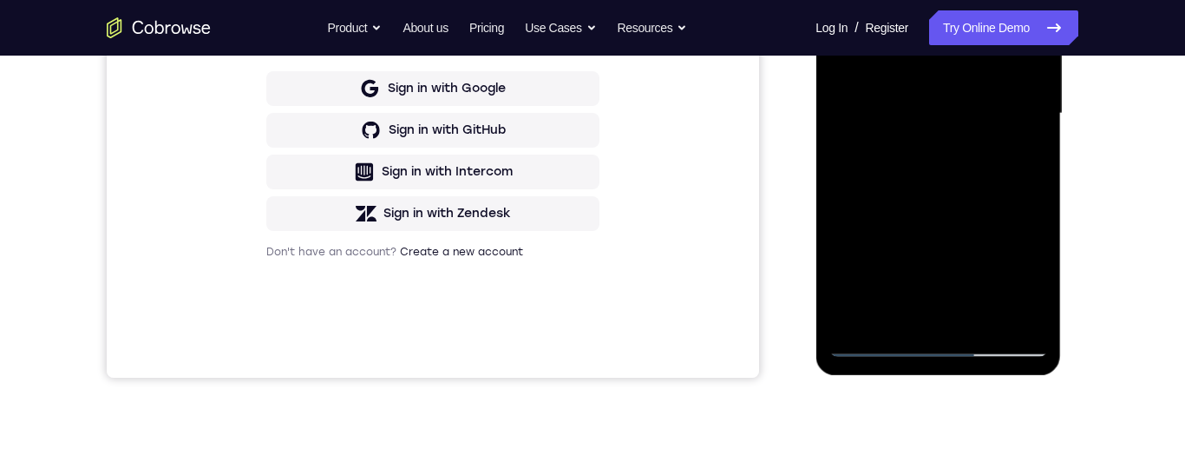
click at [924, 354] on div at bounding box center [938, 114] width 219 height 486
click at [967, 167] on div at bounding box center [938, 114] width 219 height 486
click at [938, 338] on div at bounding box center [938, 114] width 219 height 486
click at [1021, 258] on div at bounding box center [938, 114] width 219 height 486
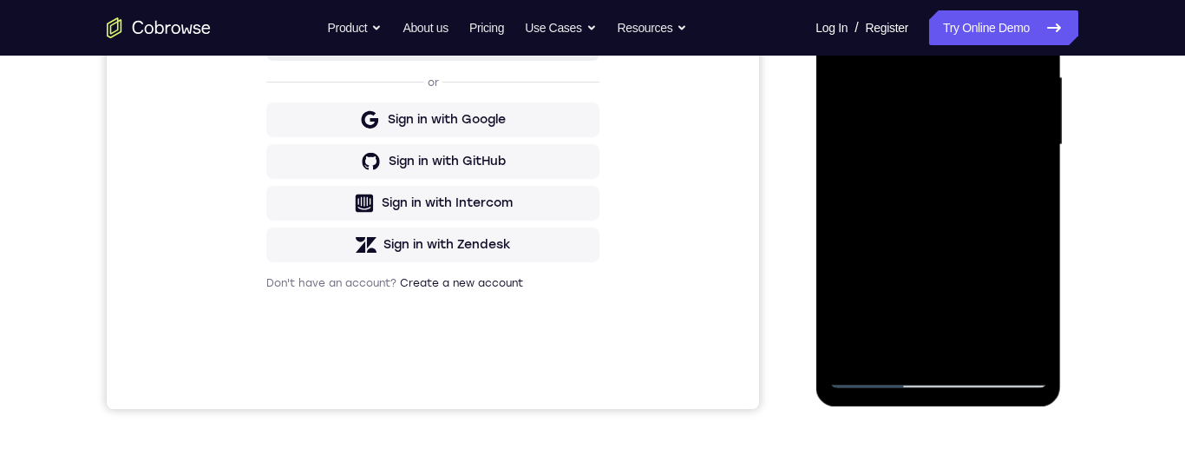
scroll to position [393, 0]
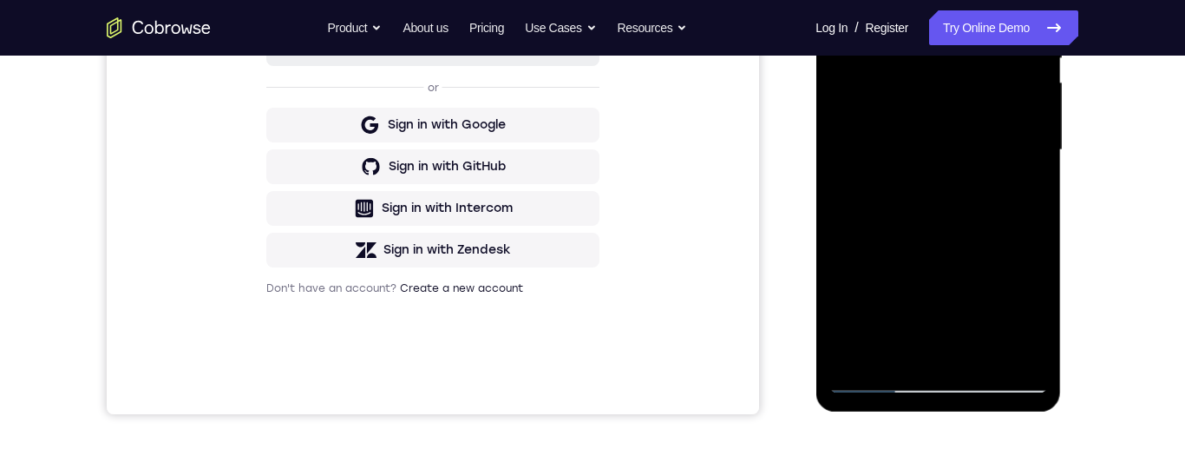
click at [900, 165] on div at bounding box center [938, 150] width 219 height 486
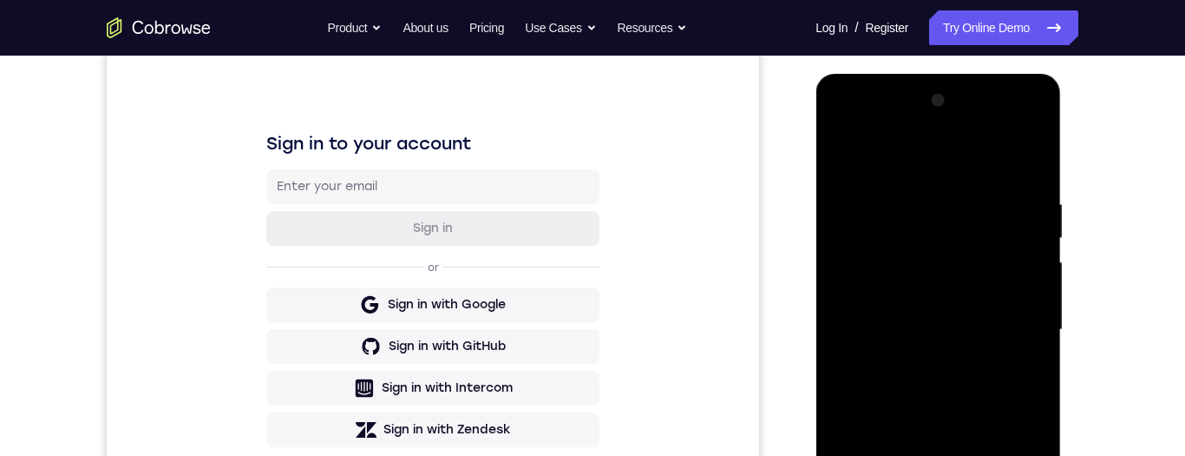
click at [1032, 160] on div at bounding box center [938, 330] width 219 height 486
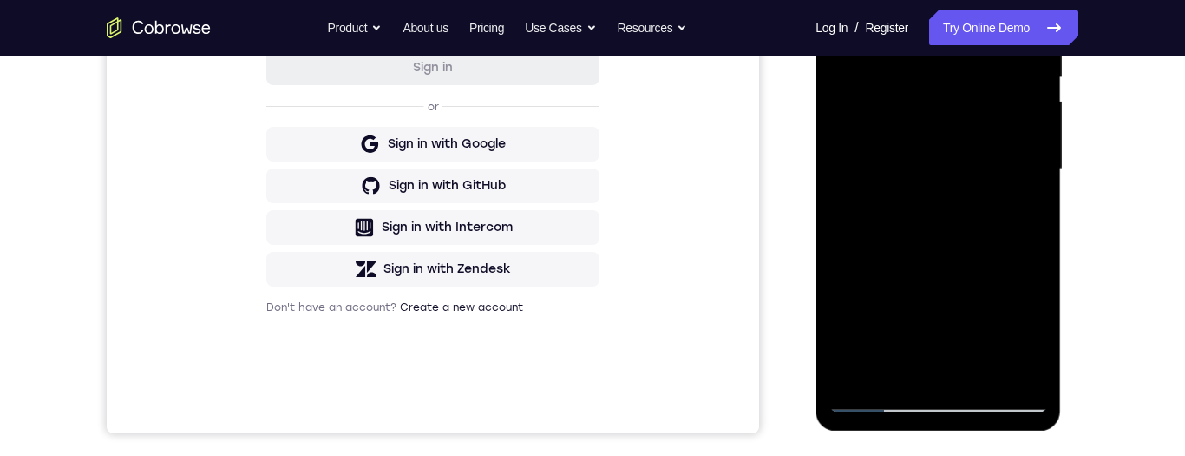
click at [910, 372] on div at bounding box center [938, 169] width 219 height 486
click at [1024, 200] on div at bounding box center [938, 169] width 219 height 486
click at [934, 401] on div at bounding box center [938, 169] width 219 height 486
click at [1021, 321] on div at bounding box center [938, 169] width 219 height 486
click at [1011, 362] on div at bounding box center [938, 169] width 219 height 486
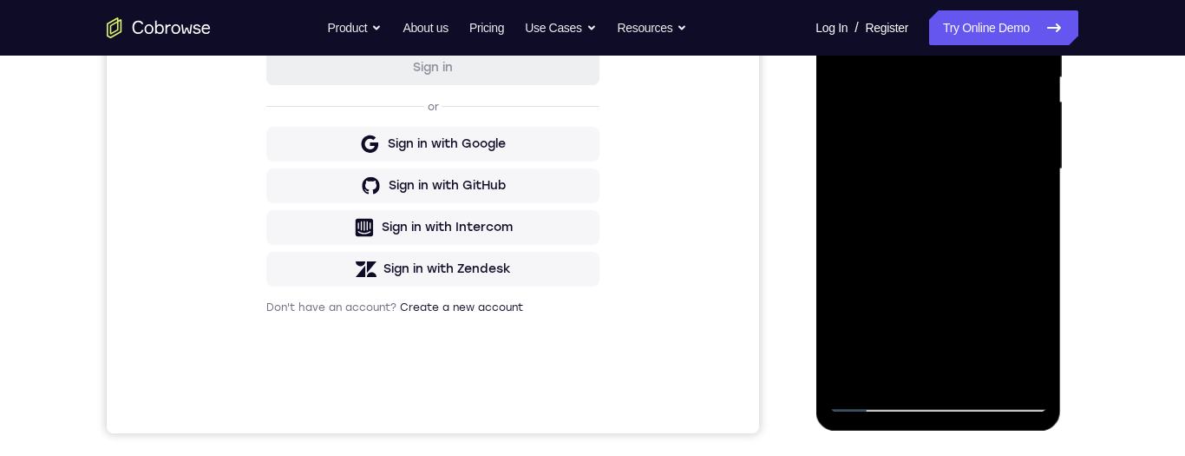
click at [1016, 214] on div at bounding box center [938, 169] width 219 height 486
click at [942, 401] on div at bounding box center [938, 169] width 219 height 486
